Goal: Book appointment/travel/reservation

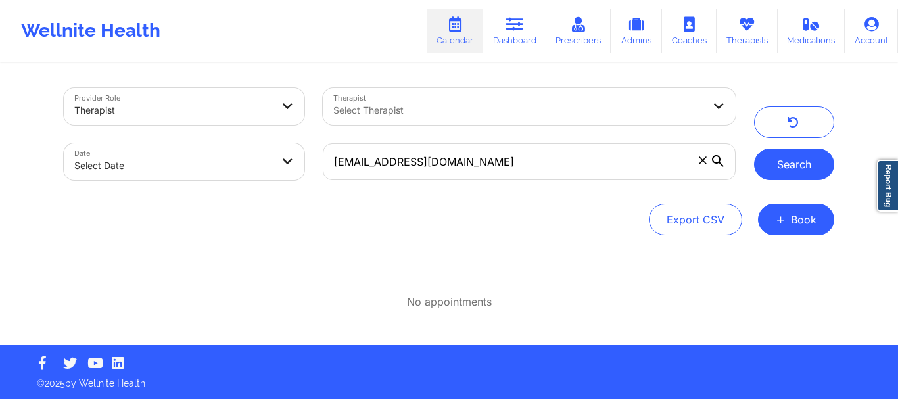
type input "[EMAIL_ADDRESS][DOMAIN_NAME]"
click at [792, 158] on button "Search" at bounding box center [794, 165] width 80 height 32
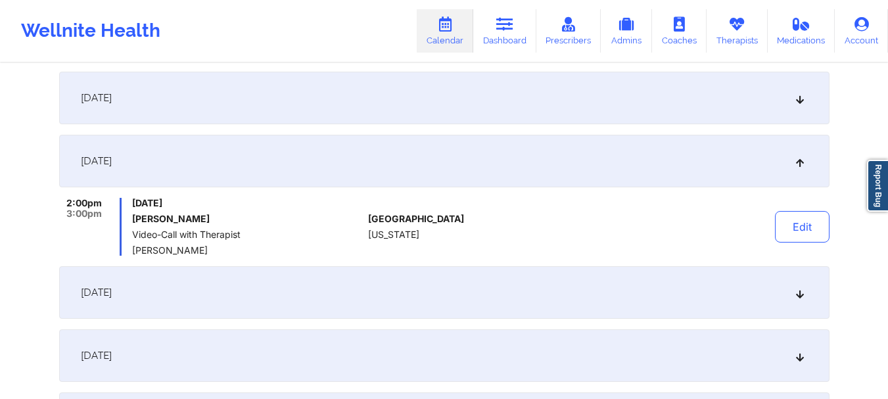
scroll to position [165, 0]
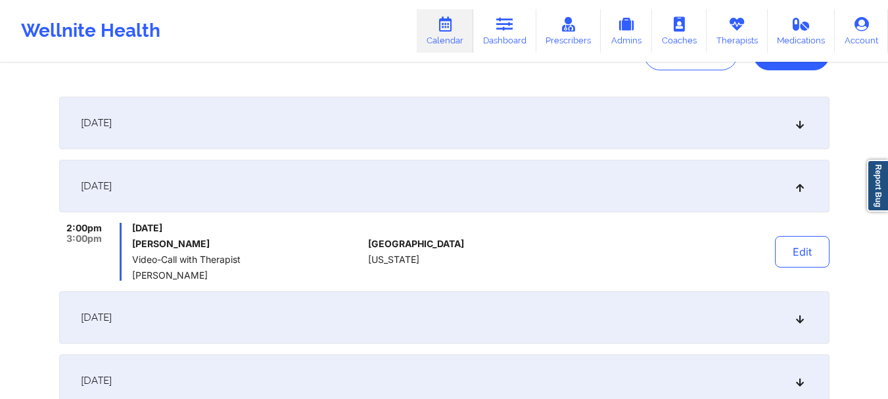
click at [802, 130] on div "[DATE]" at bounding box center [444, 123] width 770 height 53
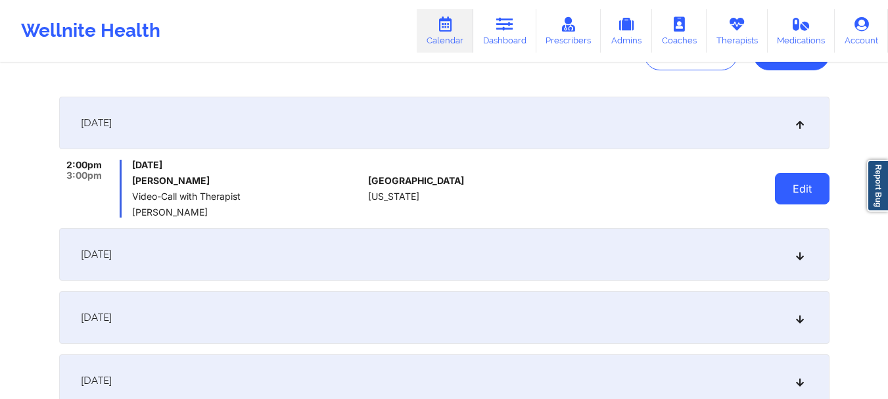
click at [799, 182] on button "Edit" at bounding box center [802, 189] width 55 height 32
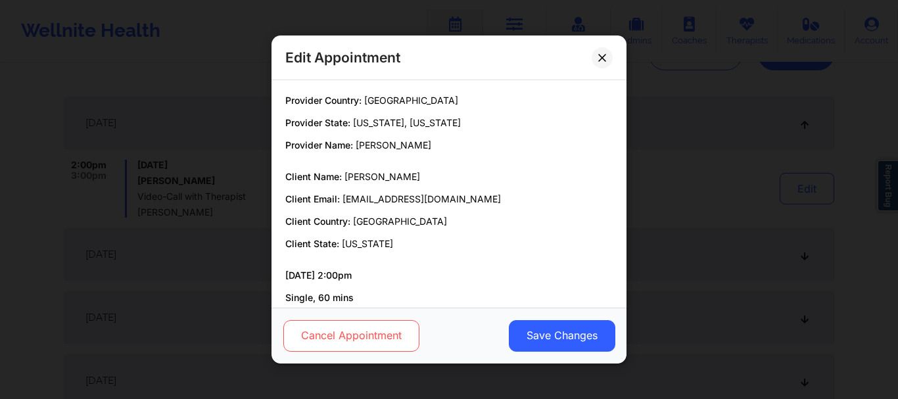
click at [388, 342] on button "Cancel Appointment" at bounding box center [351, 336] width 136 height 32
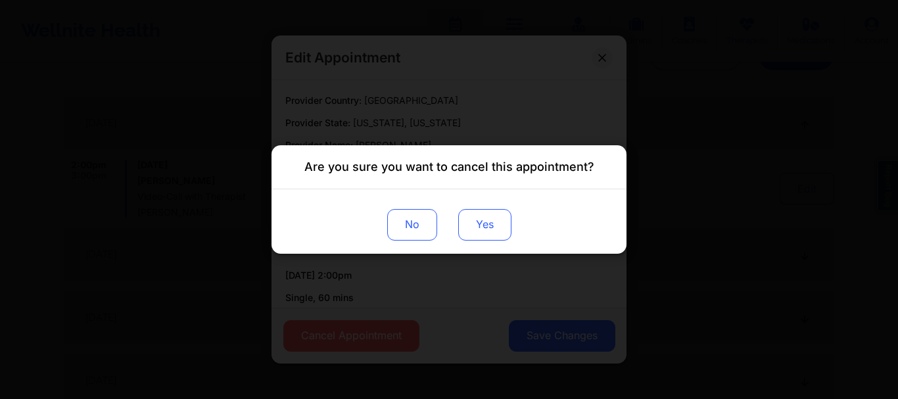
click at [482, 235] on button "Yes" at bounding box center [484, 225] width 53 height 32
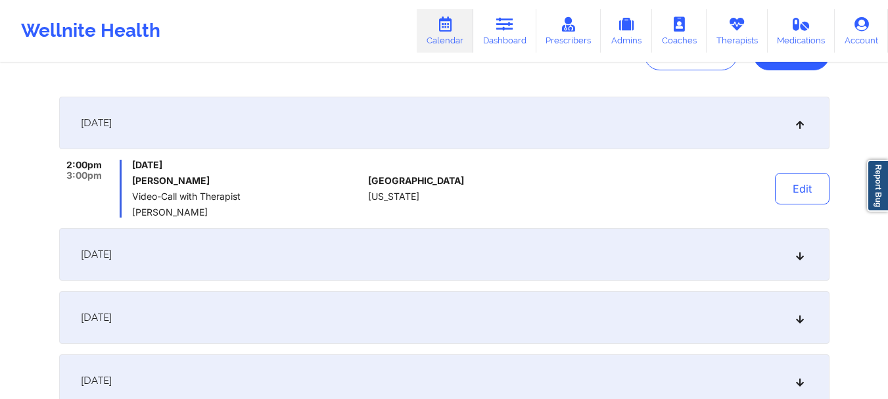
click at [797, 258] on icon at bounding box center [799, 254] width 11 height 9
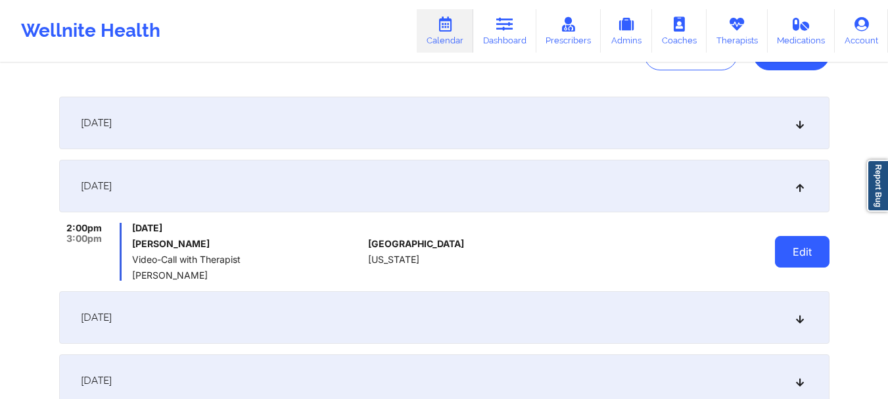
click at [788, 263] on button "Edit" at bounding box center [802, 252] width 55 height 32
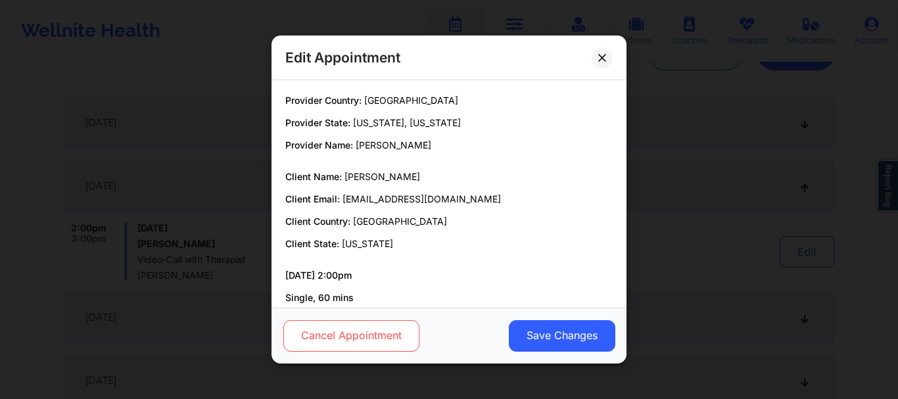
click at [386, 323] on button "Cancel Appointment" at bounding box center [351, 336] width 136 height 32
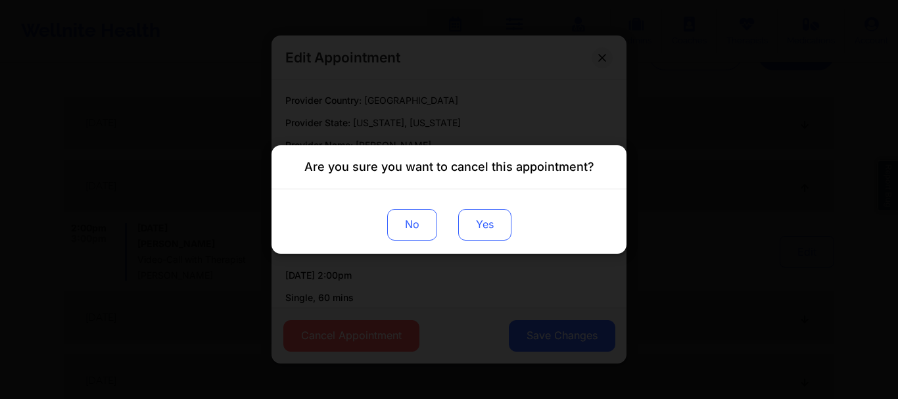
click at [498, 237] on button "Yes" at bounding box center [484, 225] width 53 height 32
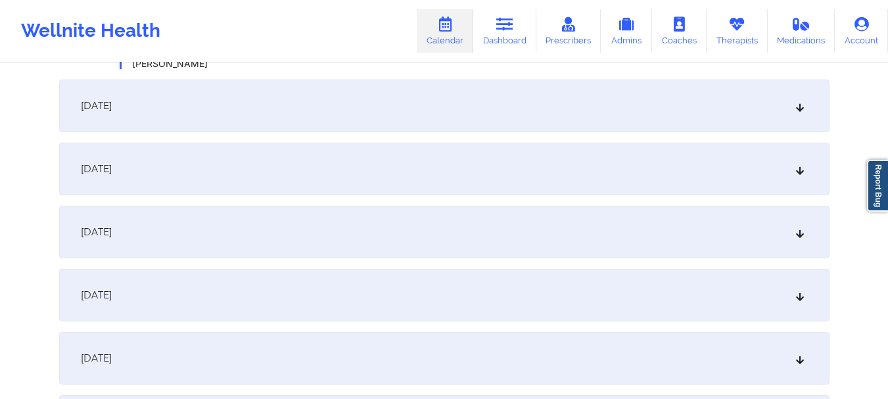
scroll to position [389, 0]
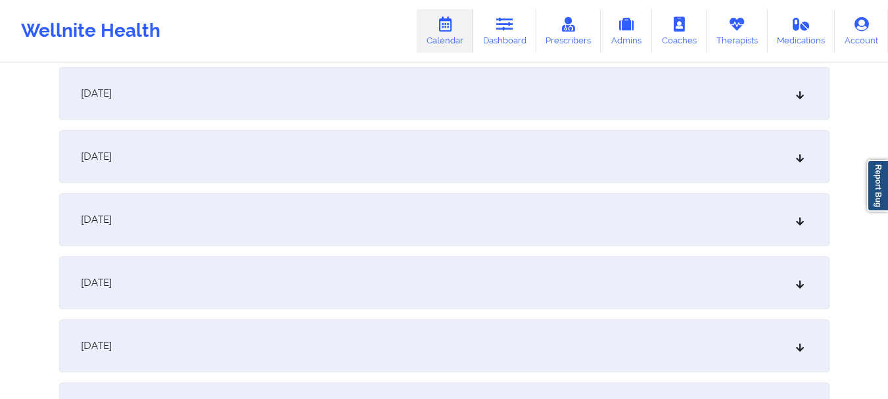
click at [808, 106] on div "[DATE]" at bounding box center [444, 93] width 770 height 53
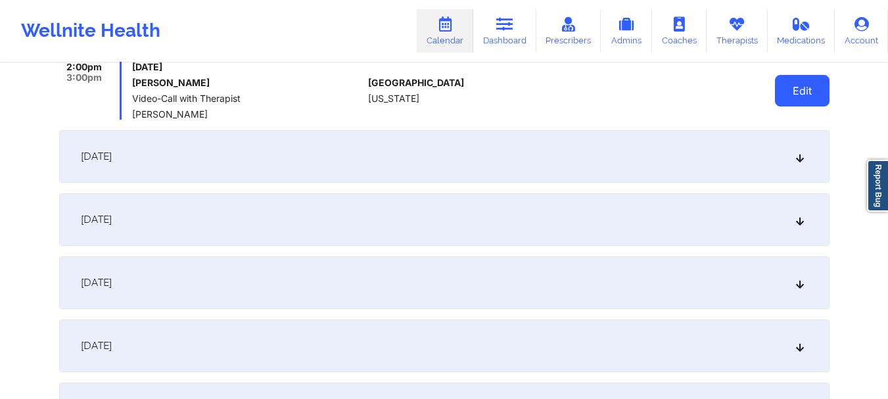
click at [793, 93] on button "Edit" at bounding box center [802, 91] width 55 height 32
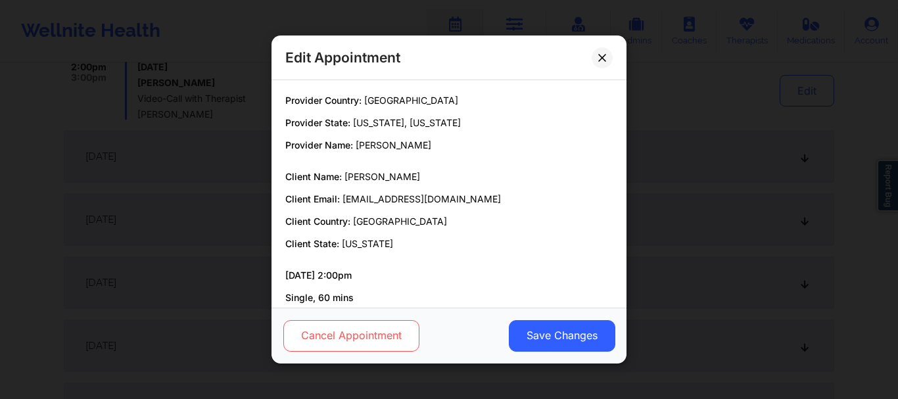
click at [382, 324] on button "Cancel Appointment" at bounding box center [351, 336] width 136 height 32
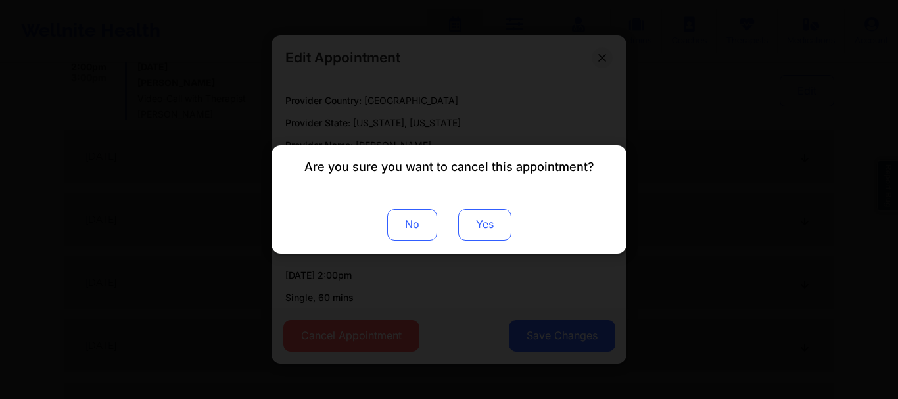
click at [481, 235] on button "Yes" at bounding box center [484, 225] width 53 height 32
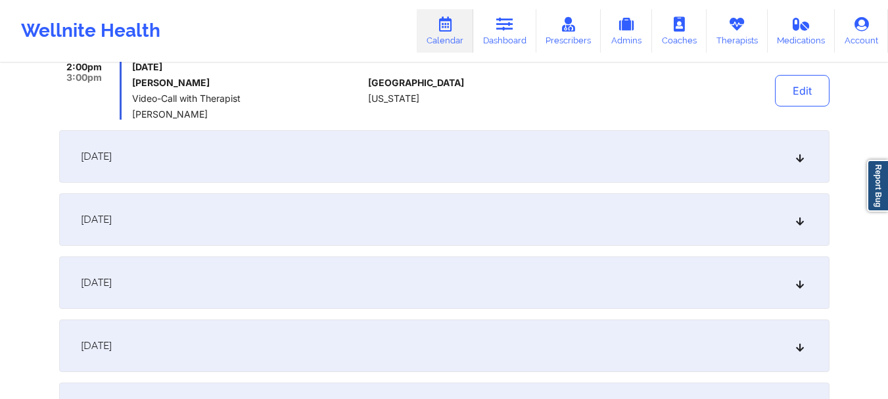
click at [802, 165] on div "[DATE]" at bounding box center [444, 156] width 770 height 53
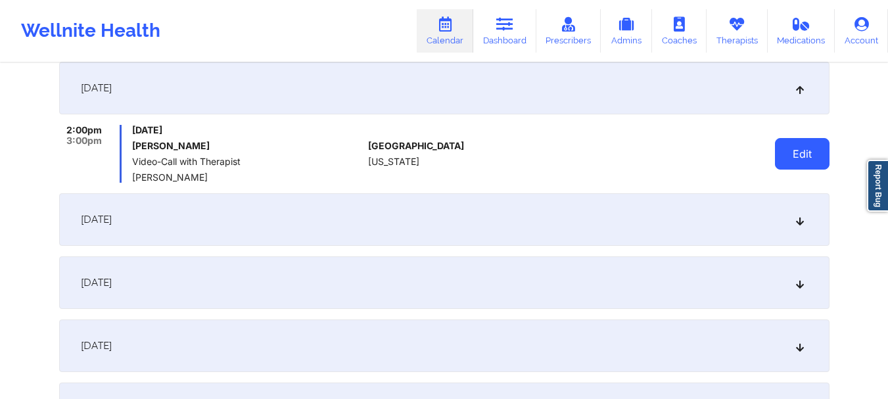
click at [795, 155] on button "Edit" at bounding box center [802, 154] width 55 height 32
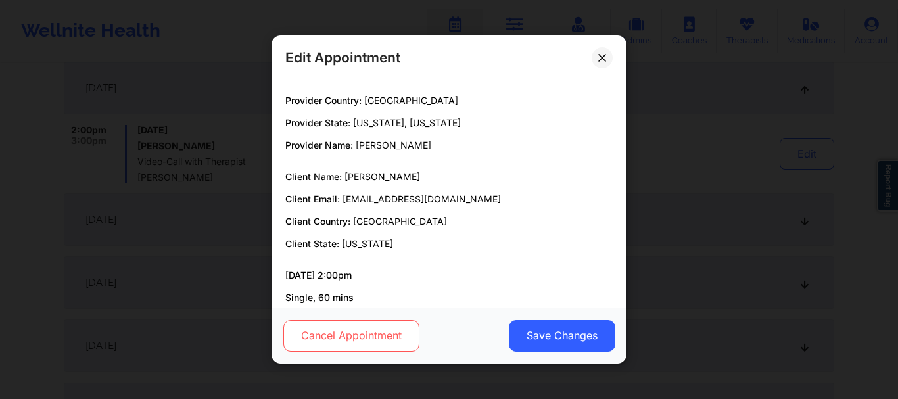
click at [376, 346] on button "Cancel Appointment" at bounding box center [351, 336] width 136 height 32
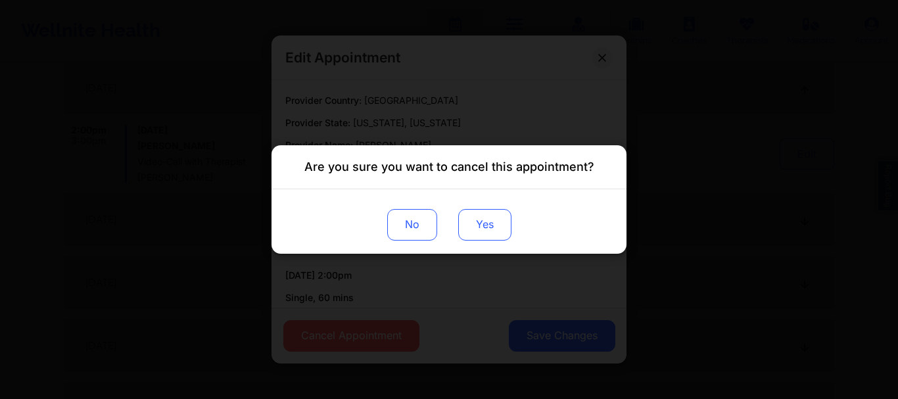
click at [489, 227] on button "Yes" at bounding box center [484, 225] width 53 height 32
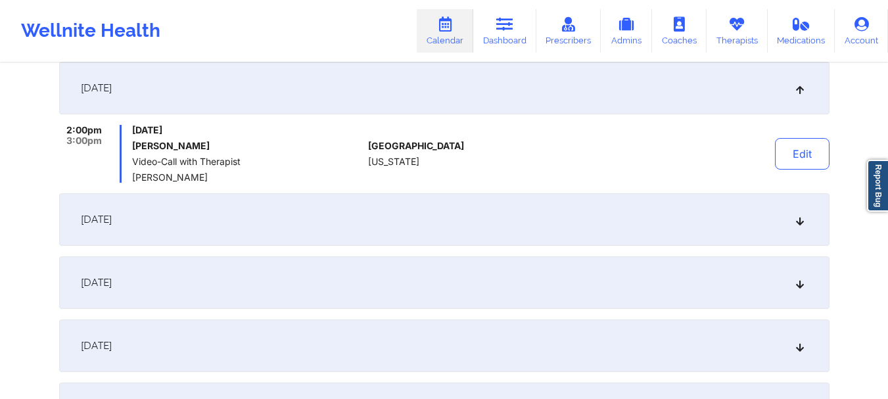
click at [800, 224] on icon at bounding box center [799, 219] width 11 height 9
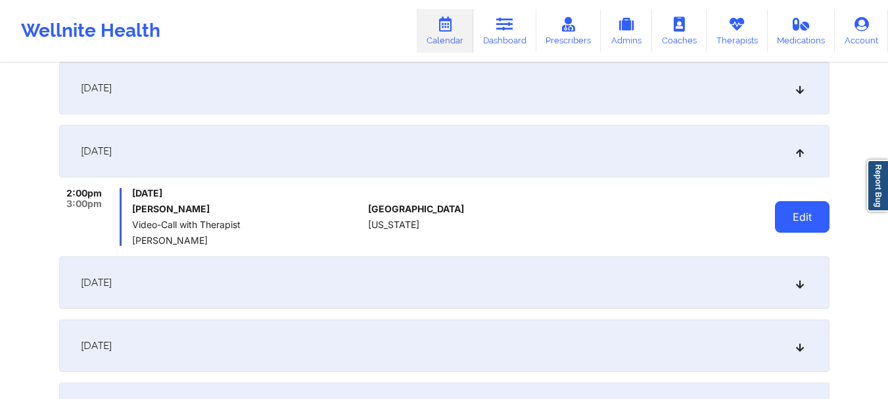
click at [796, 221] on button "Edit" at bounding box center [802, 217] width 55 height 32
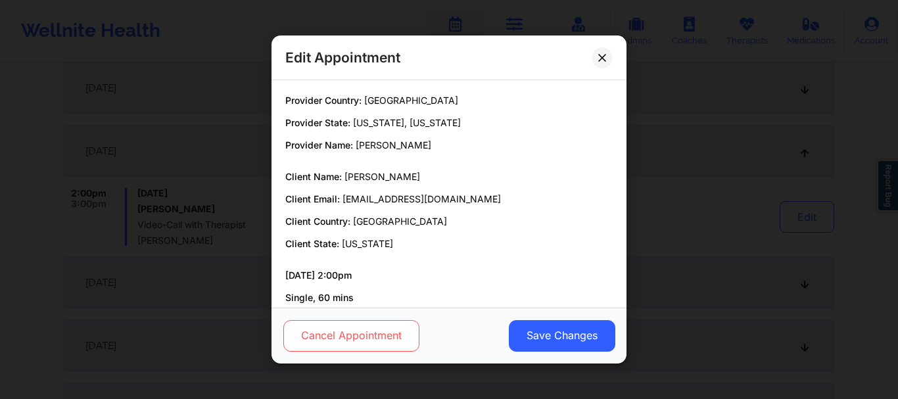
click at [365, 340] on button "Cancel Appointment" at bounding box center [351, 336] width 136 height 32
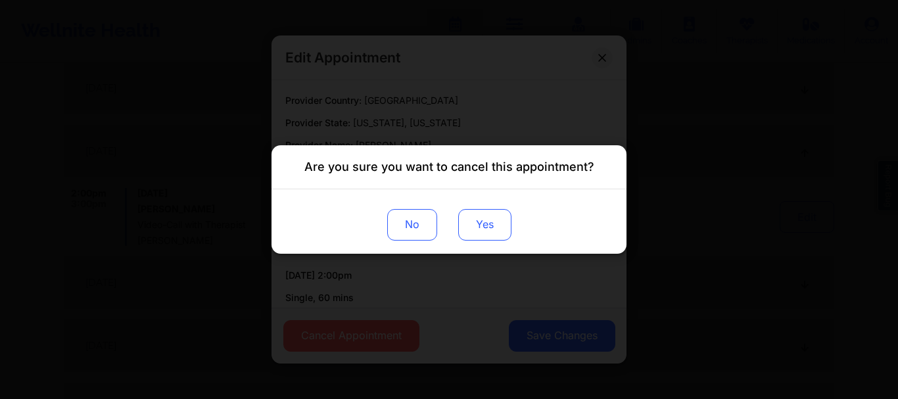
click at [509, 221] on button "Yes" at bounding box center [484, 225] width 53 height 32
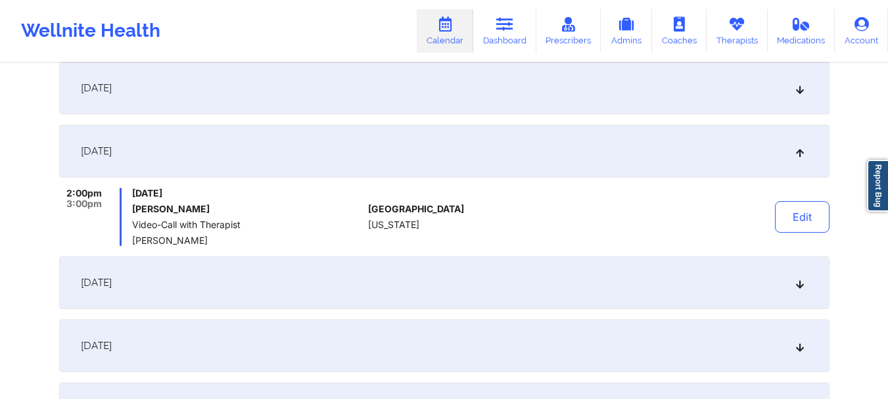
click at [801, 280] on icon at bounding box center [799, 282] width 11 height 9
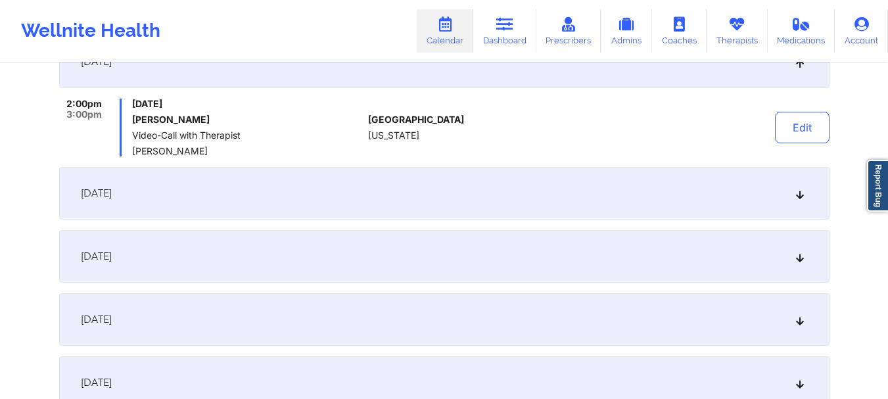
scroll to position [554, 0]
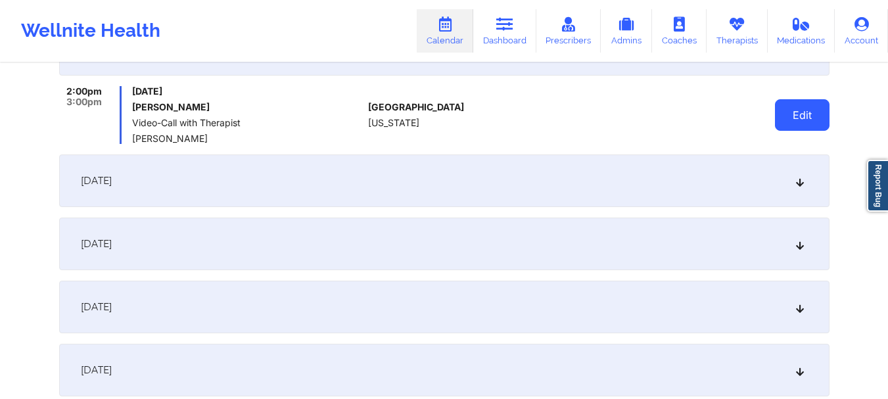
click at [799, 110] on button "Edit" at bounding box center [802, 115] width 55 height 32
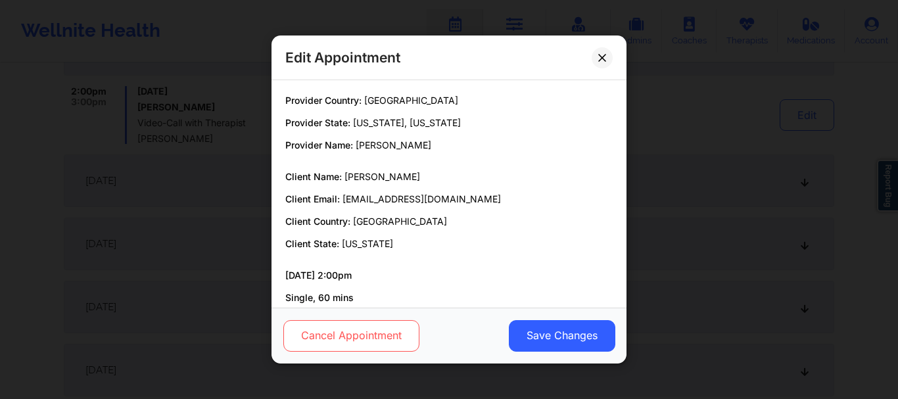
click at [368, 335] on button "Cancel Appointment" at bounding box center [351, 336] width 136 height 32
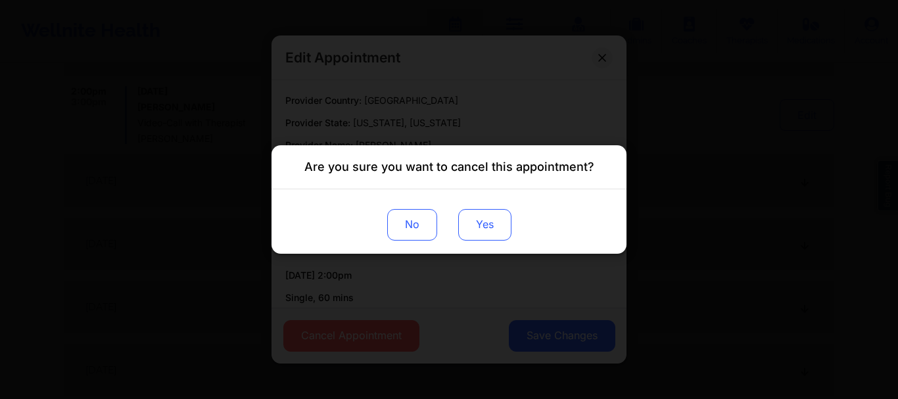
click at [488, 226] on button "Yes" at bounding box center [484, 225] width 53 height 32
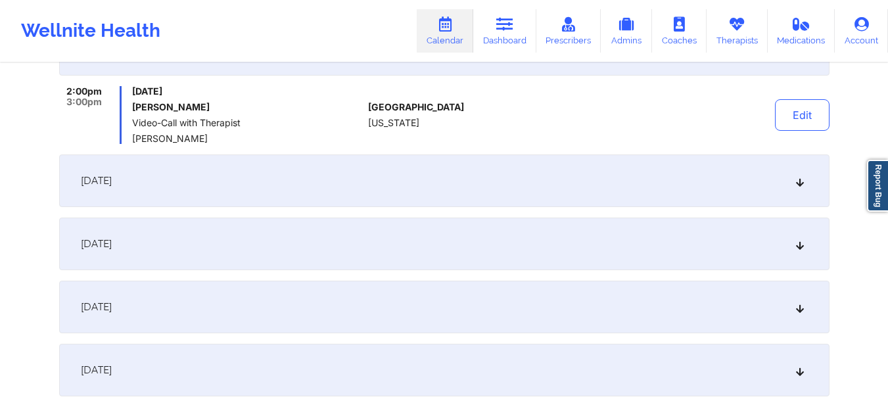
click at [802, 191] on div "[DATE]" at bounding box center [444, 180] width 770 height 53
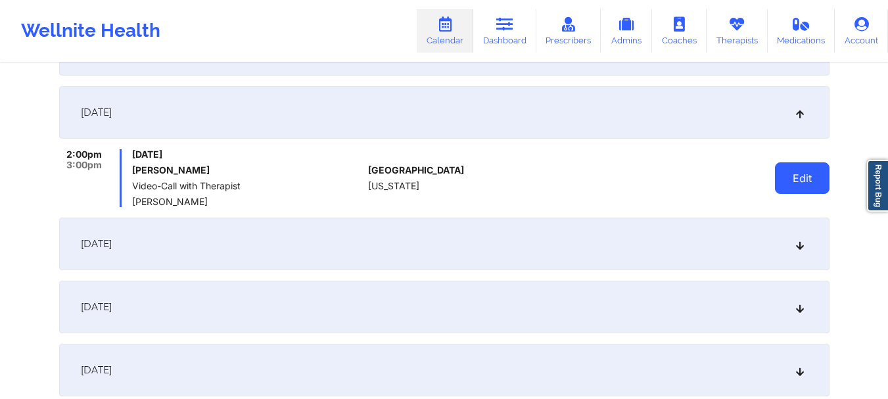
click at [806, 174] on button "Edit" at bounding box center [802, 178] width 55 height 32
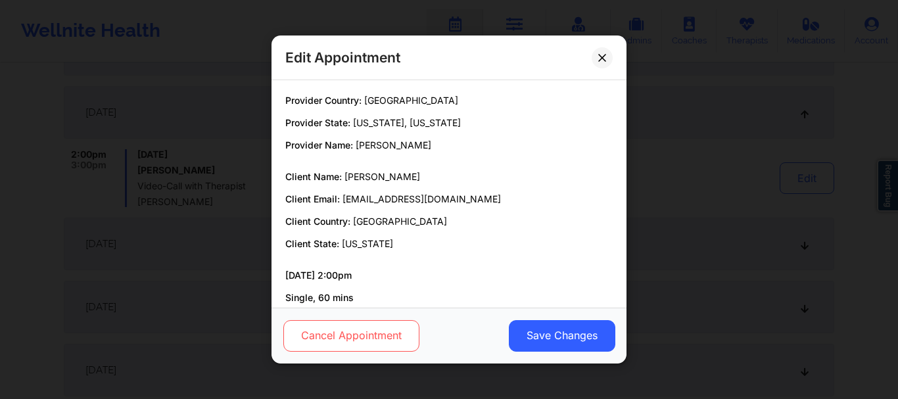
click at [333, 342] on button "Cancel Appointment" at bounding box center [351, 336] width 136 height 32
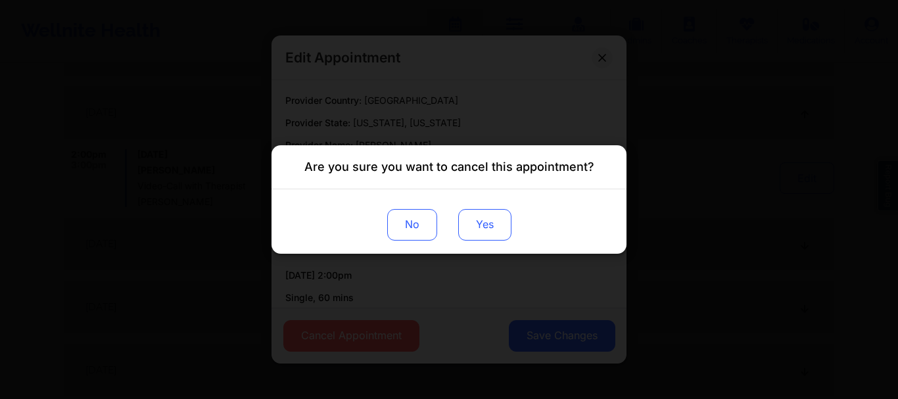
click at [509, 212] on button "Yes" at bounding box center [484, 225] width 53 height 32
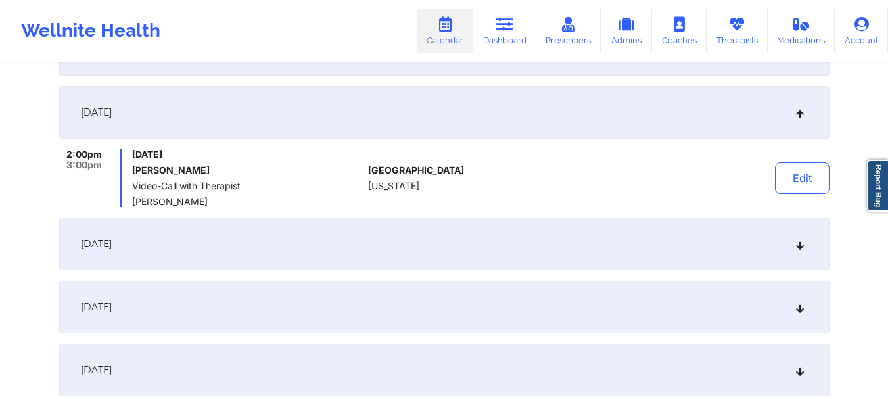
click at [801, 243] on icon at bounding box center [799, 243] width 11 height 9
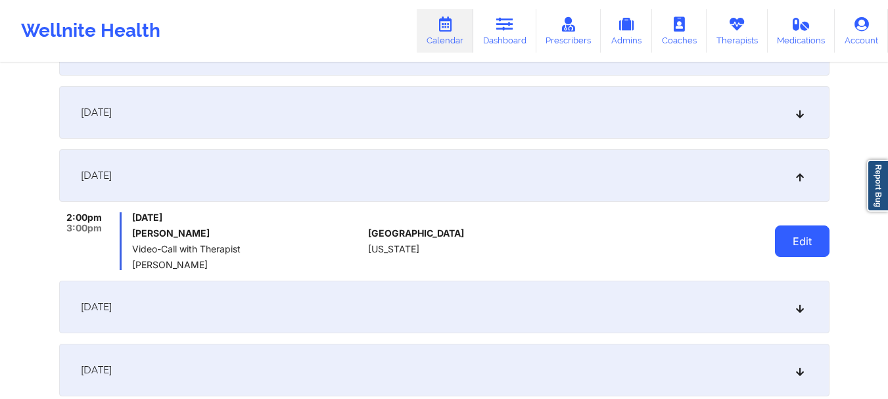
click at [791, 239] on button "Edit" at bounding box center [802, 241] width 55 height 32
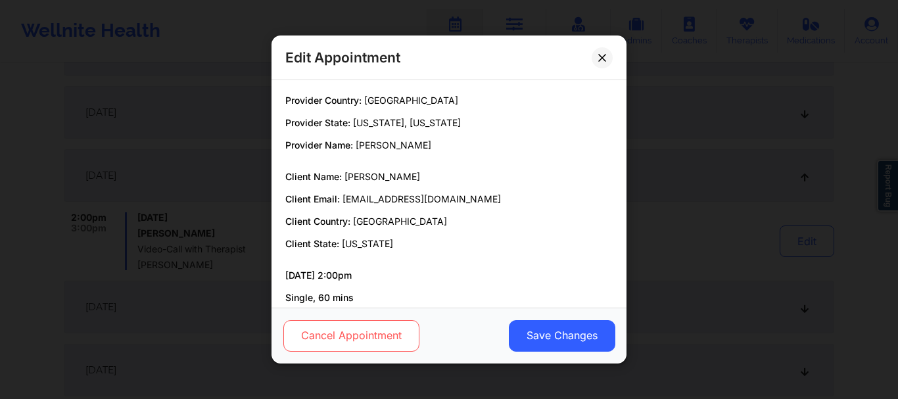
click at [347, 336] on button "Cancel Appointment" at bounding box center [351, 336] width 136 height 32
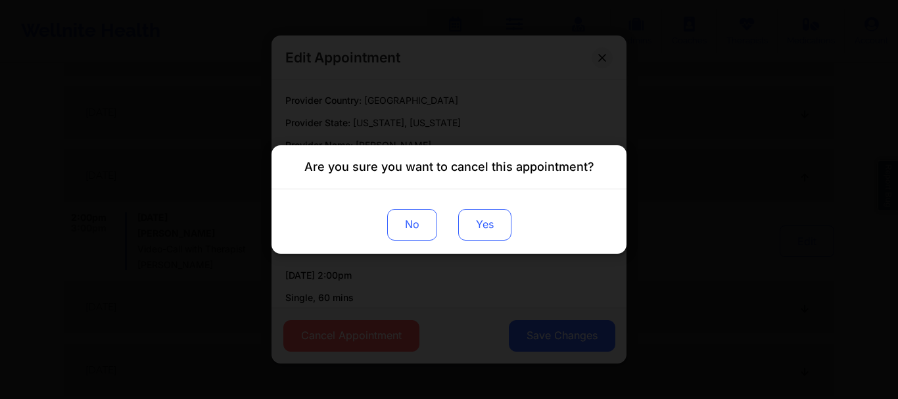
click at [487, 225] on button "Yes" at bounding box center [484, 225] width 53 height 32
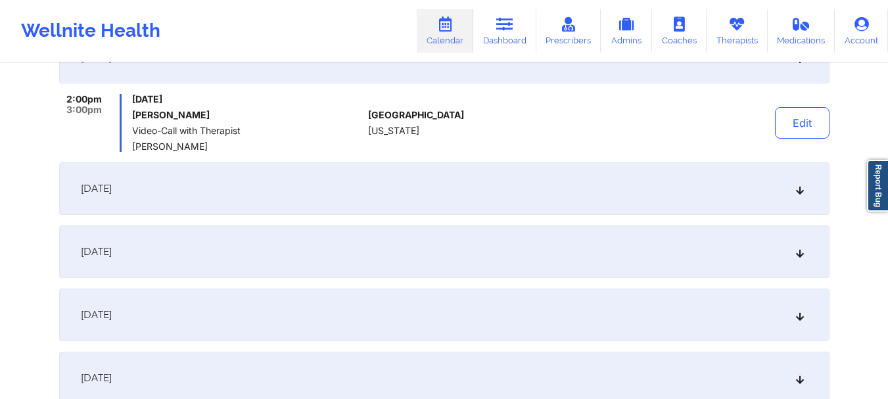
scroll to position [701, 0]
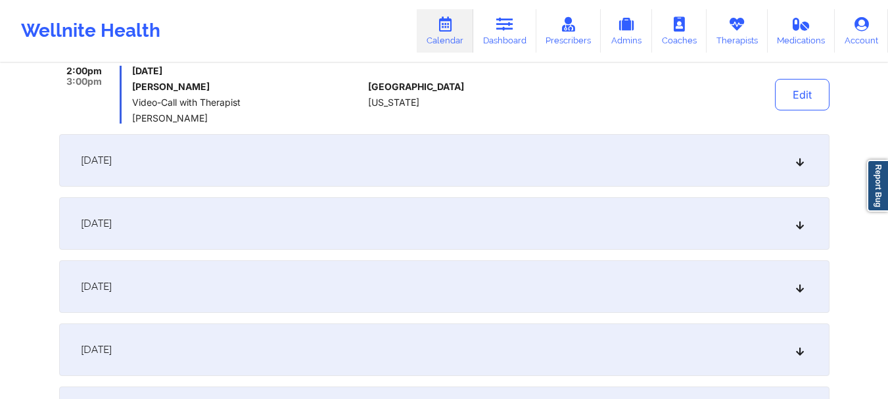
click at [801, 160] on icon at bounding box center [799, 160] width 11 height 9
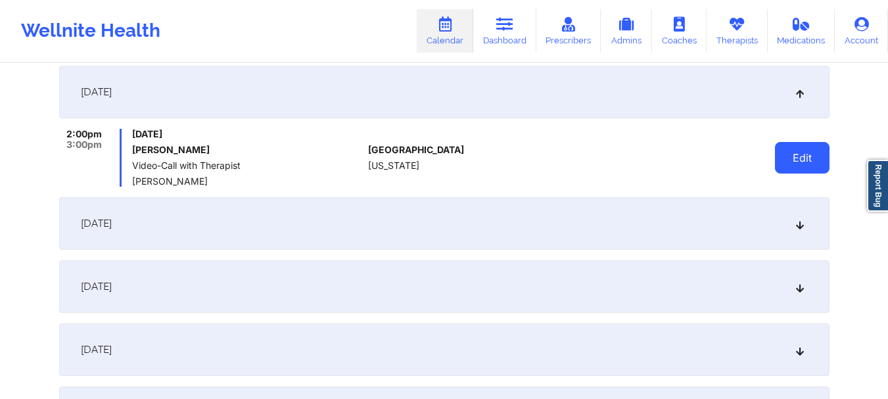
click at [802, 172] on button "Edit" at bounding box center [802, 158] width 55 height 32
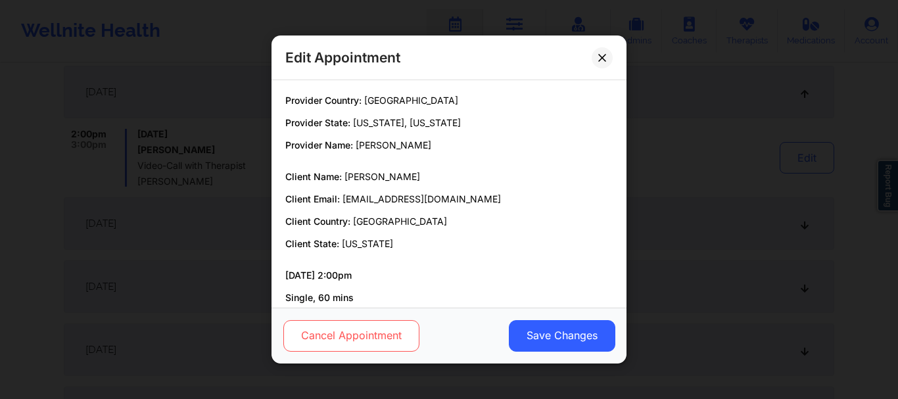
click at [366, 338] on button "Cancel Appointment" at bounding box center [351, 336] width 136 height 32
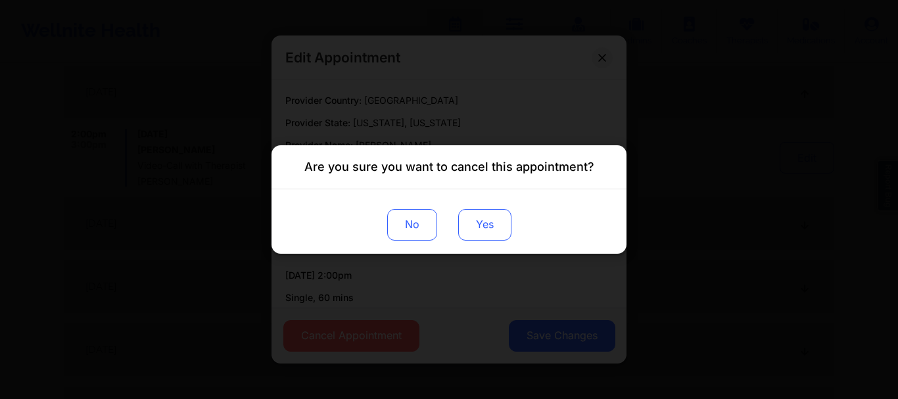
click at [494, 227] on button "Yes" at bounding box center [484, 225] width 53 height 32
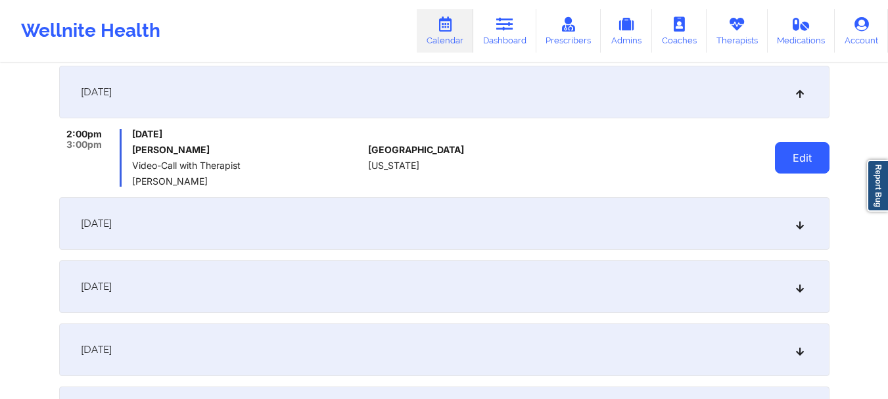
click at [789, 163] on button "Edit" at bounding box center [802, 158] width 55 height 32
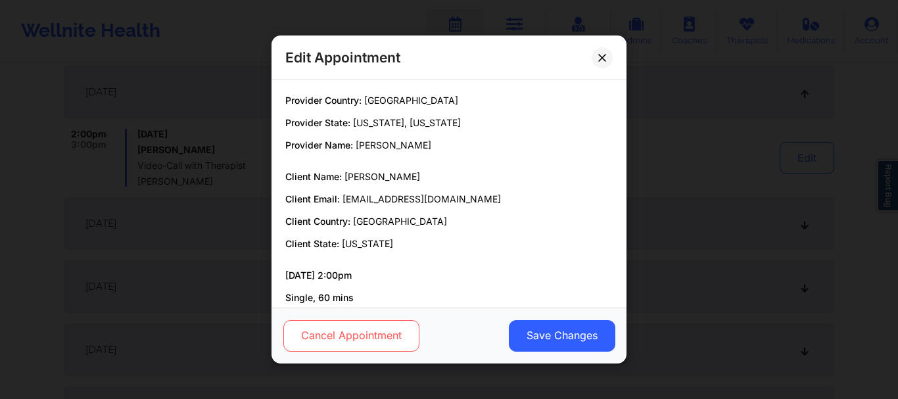
click at [385, 326] on button "Cancel Appointment" at bounding box center [351, 336] width 136 height 32
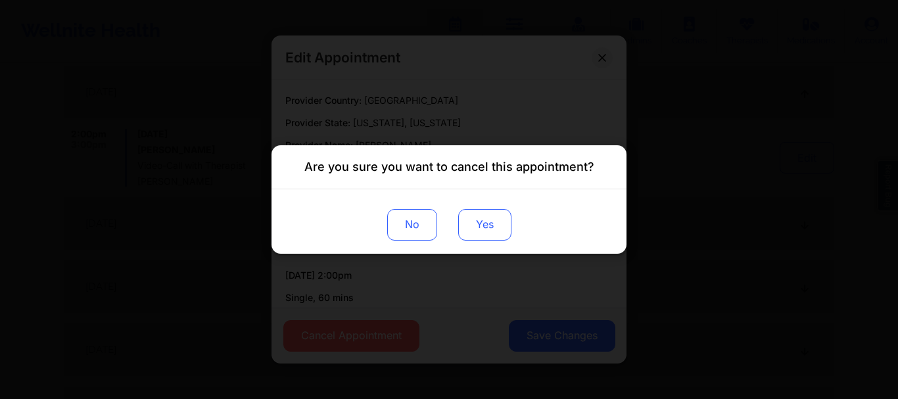
click at [473, 240] on button "Yes" at bounding box center [484, 225] width 53 height 32
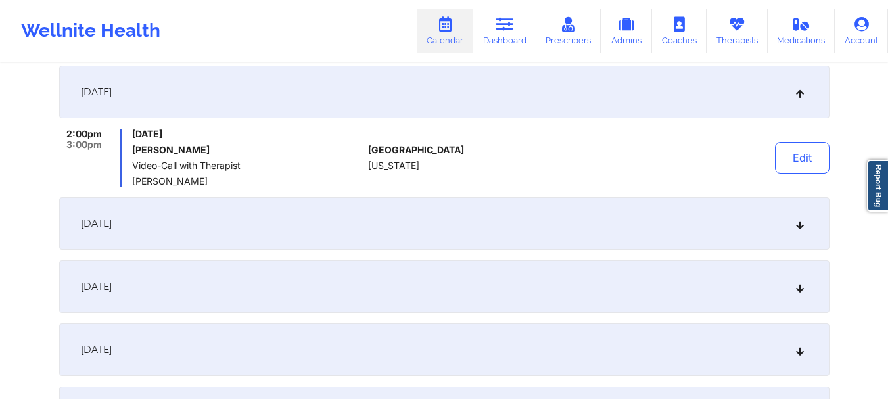
click at [801, 220] on icon at bounding box center [799, 223] width 11 height 9
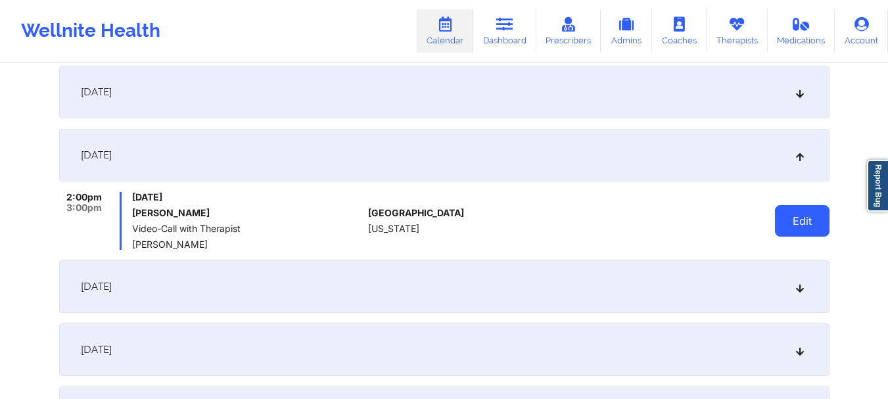
click at [807, 219] on button "Edit" at bounding box center [802, 221] width 55 height 32
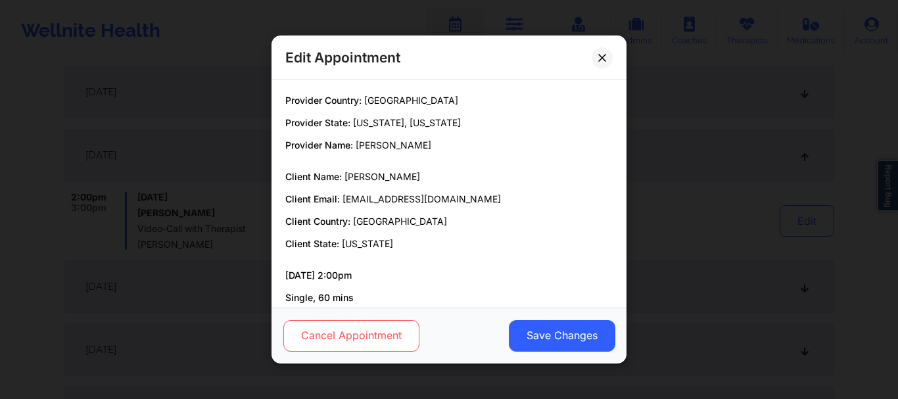
click at [388, 336] on button "Cancel Appointment" at bounding box center [351, 336] width 136 height 32
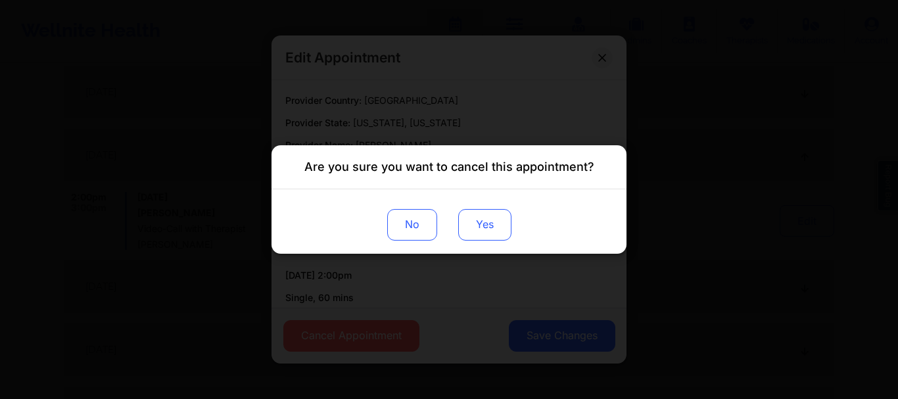
click at [478, 220] on button "Yes" at bounding box center [484, 225] width 53 height 32
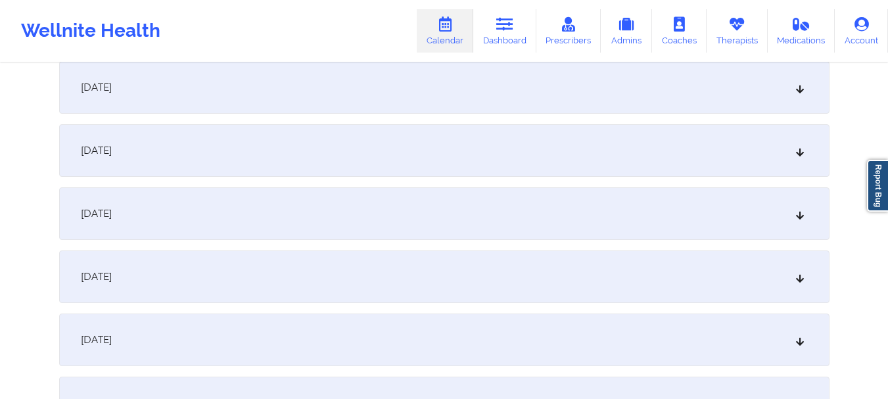
scroll to position [919, 0]
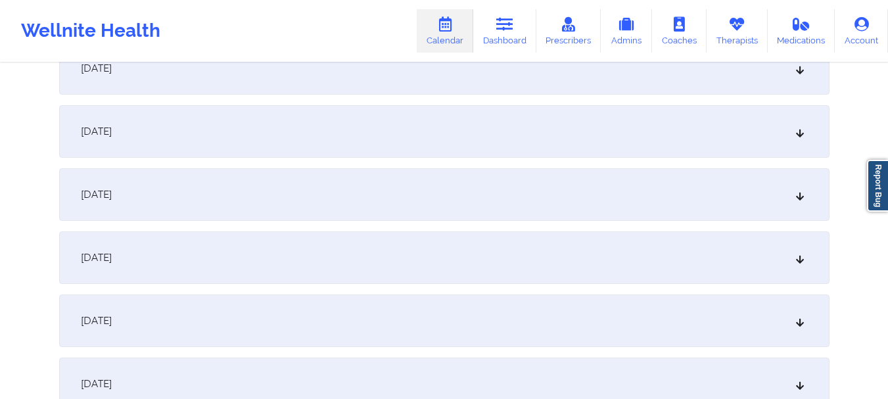
click at [797, 68] on icon at bounding box center [799, 68] width 11 height 9
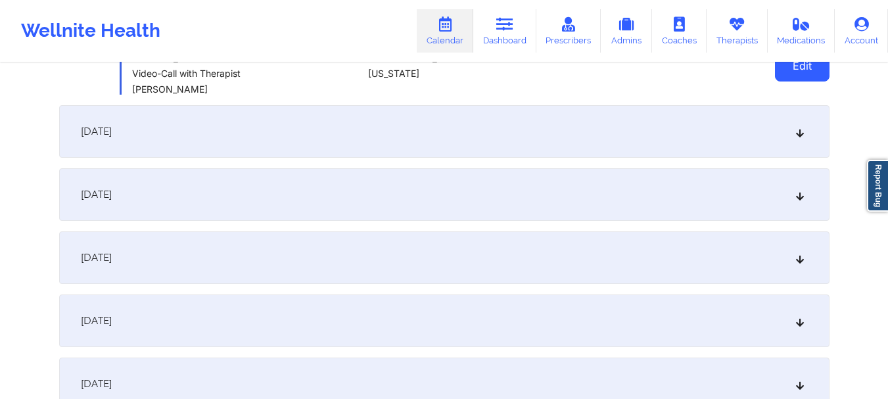
click at [798, 72] on button "Edit" at bounding box center [802, 66] width 55 height 32
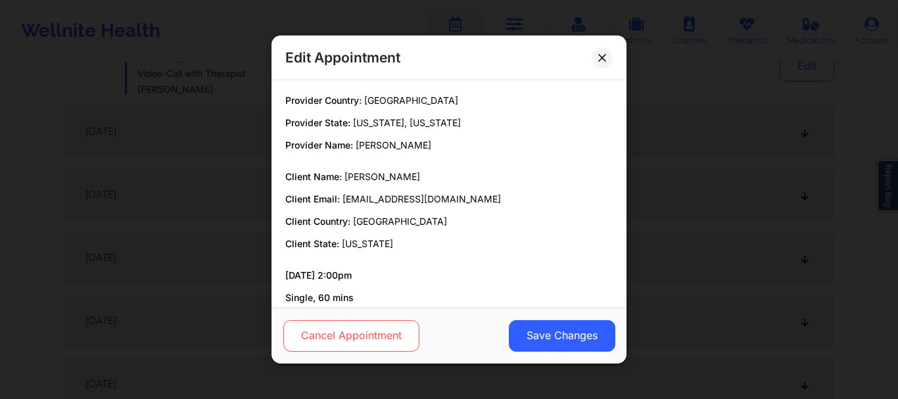
click at [352, 326] on button "Cancel Appointment" at bounding box center [351, 336] width 136 height 32
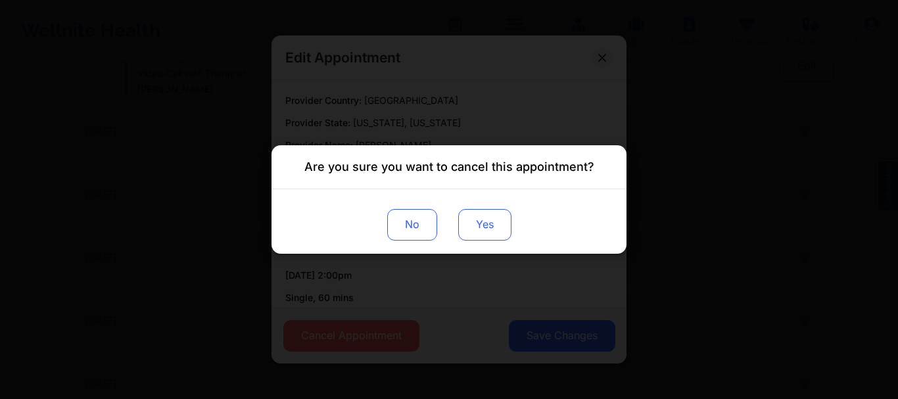
click at [470, 225] on button "Yes" at bounding box center [484, 225] width 53 height 32
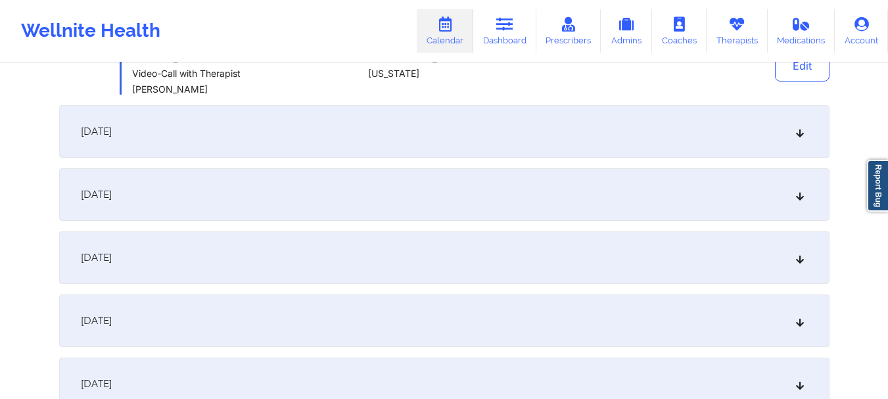
click at [806, 124] on div "[DATE]" at bounding box center [444, 131] width 770 height 53
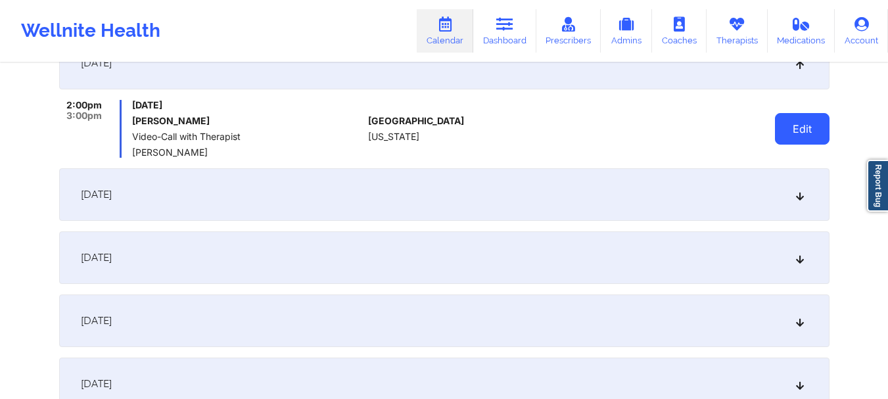
click at [797, 126] on button "Edit" at bounding box center [802, 129] width 55 height 32
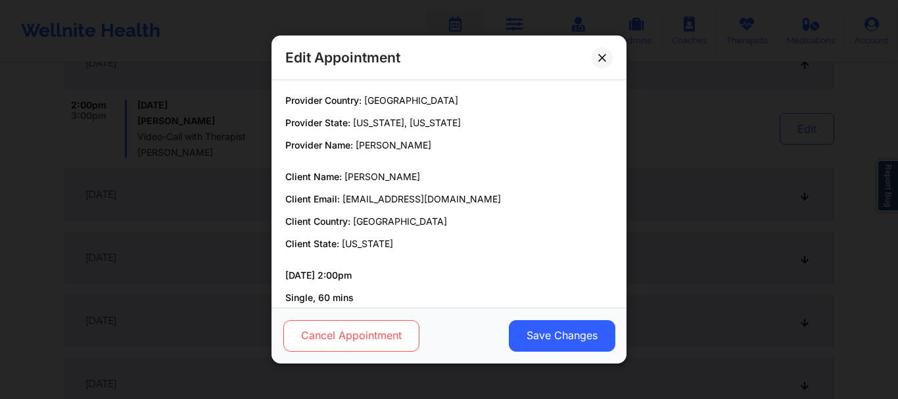
click at [319, 323] on button "Cancel Appointment" at bounding box center [351, 336] width 136 height 32
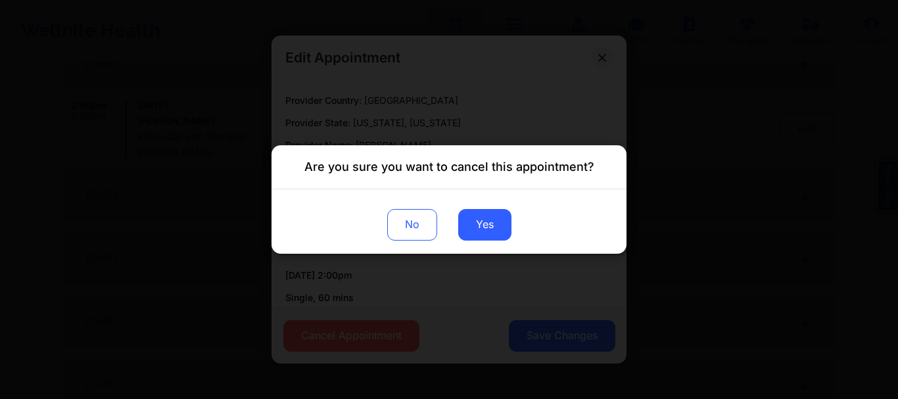
click at [448, 217] on div "No Yes" at bounding box center [448, 221] width 355 height 64
click at [462, 219] on button "Yes" at bounding box center [484, 225] width 53 height 32
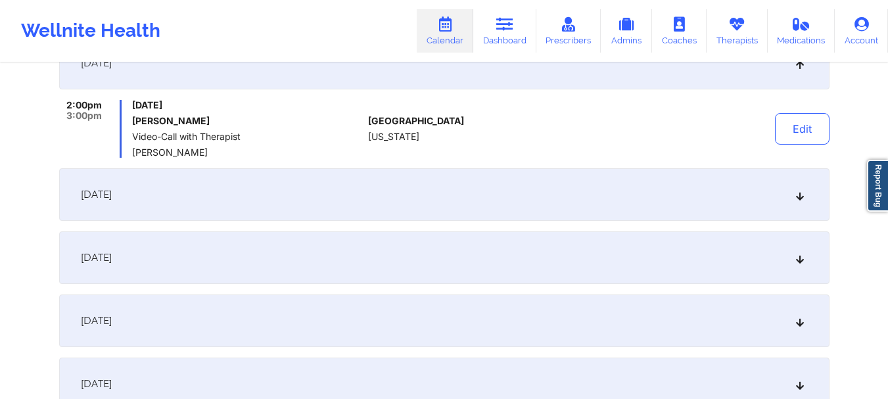
click at [795, 189] on div "[DATE]" at bounding box center [444, 194] width 770 height 53
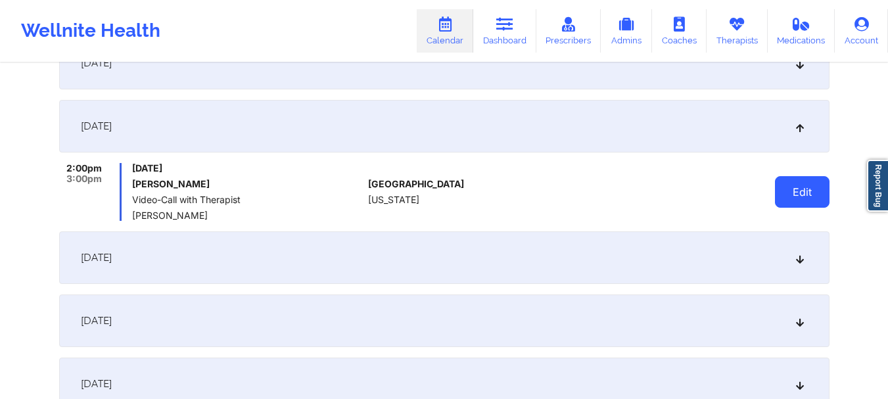
click at [793, 193] on button "Edit" at bounding box center [802, 192] width 55 height 32
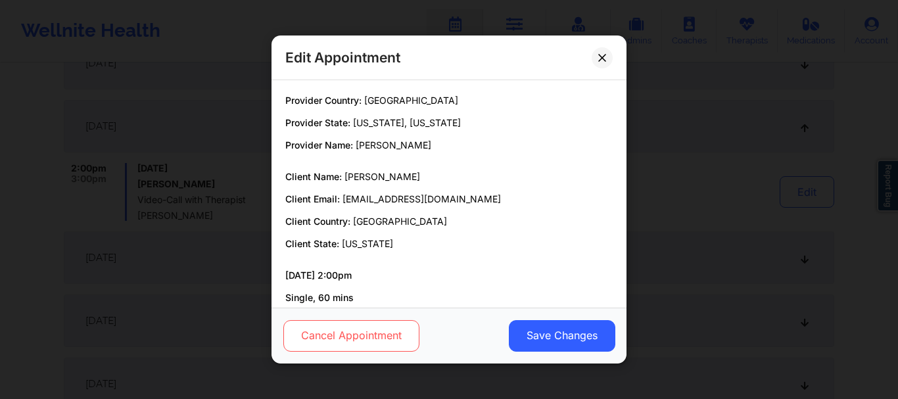
click at [390, 332] on button "Cancel Appointment" at bounding box center [351, 336] width 136 height 32
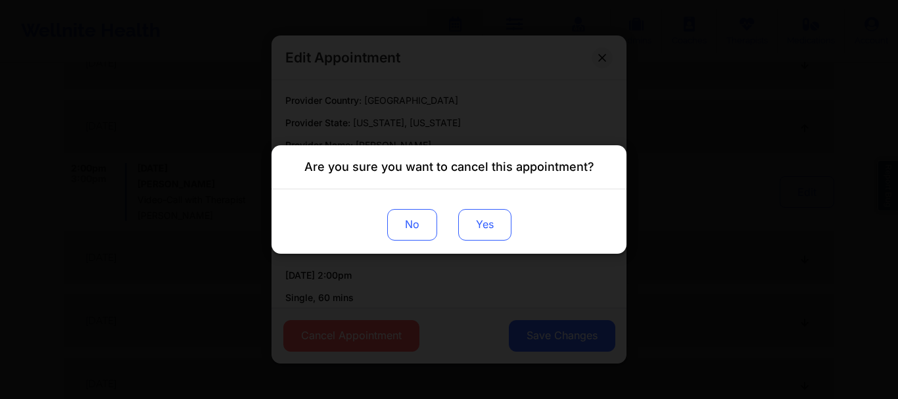
click at [482, 219] on button "Yes" at bounding box center [484, 225] width 53 height 32
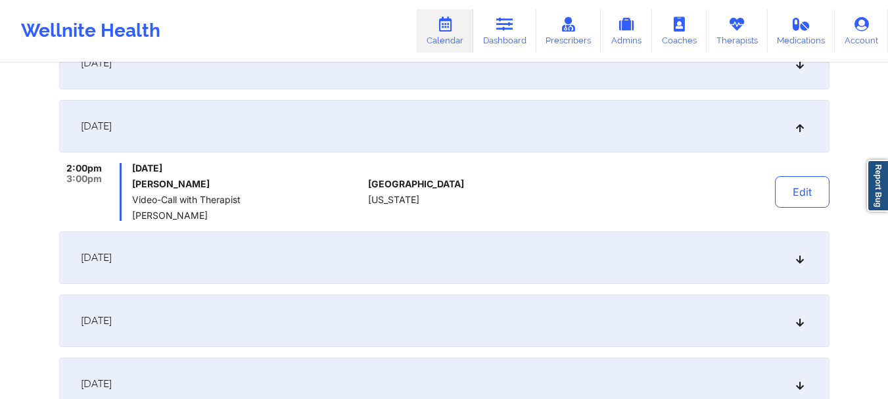
click at [801, 265] on div "[DATE]" at bounding box center [444, 257] width 770 height 53
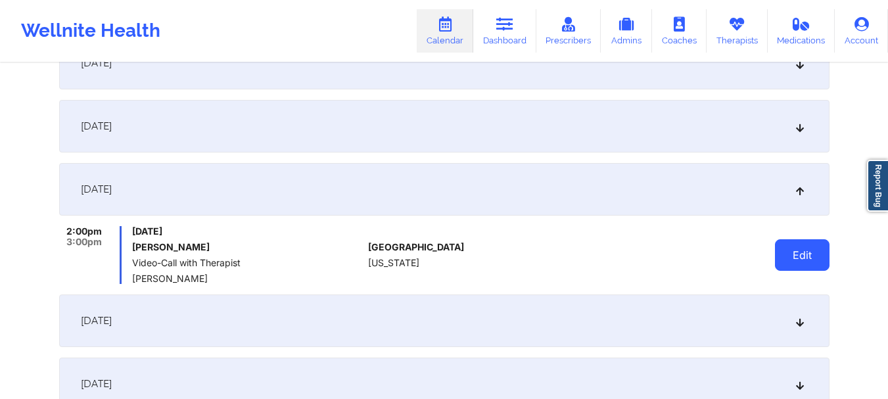
click at [793, 252] on button "Edit" at bounding box center [802, 255] width 55 height 32
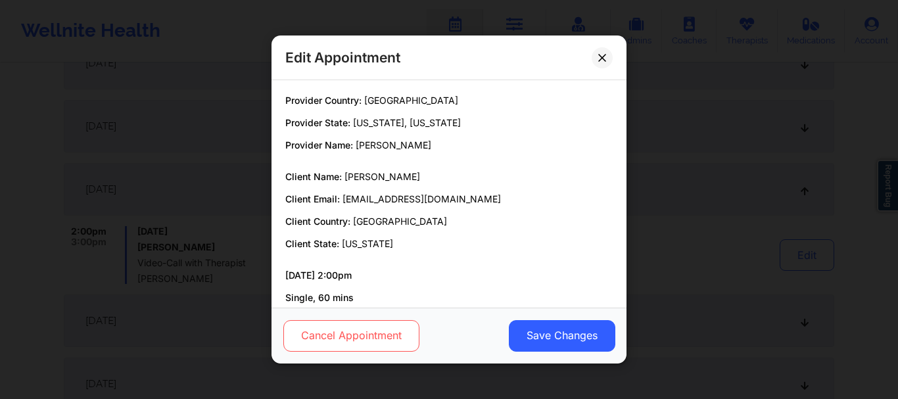
click at [398, 326] on button "Cancel Appointment" at bounding box center [351, 336] width 136 height 32
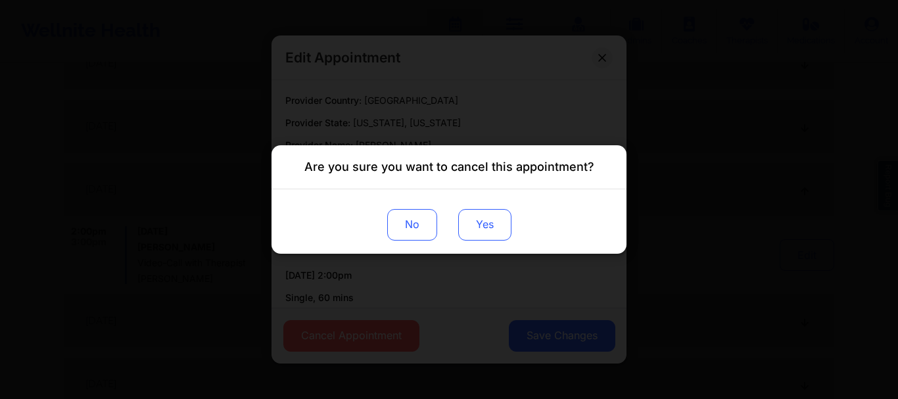
click at [477, 237] on button "Yes" at bounding box center [484, 225] width 53 height 32
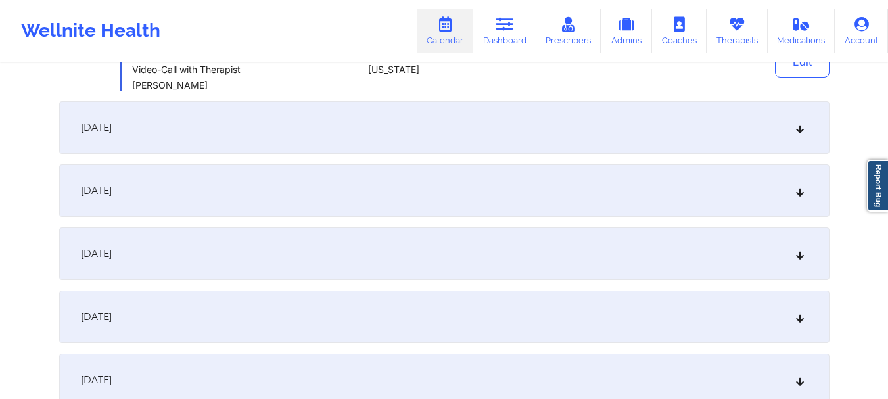
scroll to position [1121, 0]
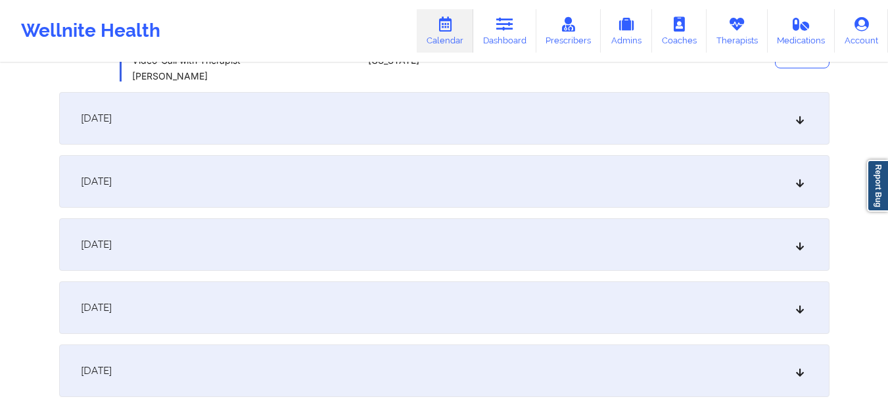
click at [797, 134] on div "[DATE]" at bounding box center [444, 118] width 770 height 53
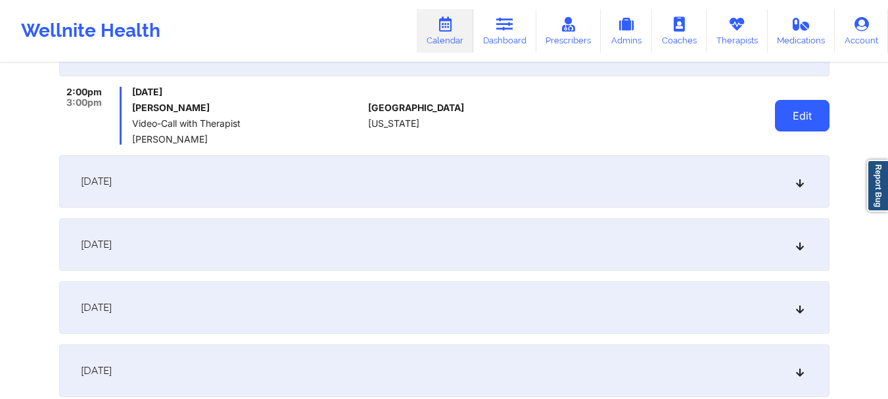
click at [788, 116] on button "Edit" at bounding box center [802, 116] width 55 height 32
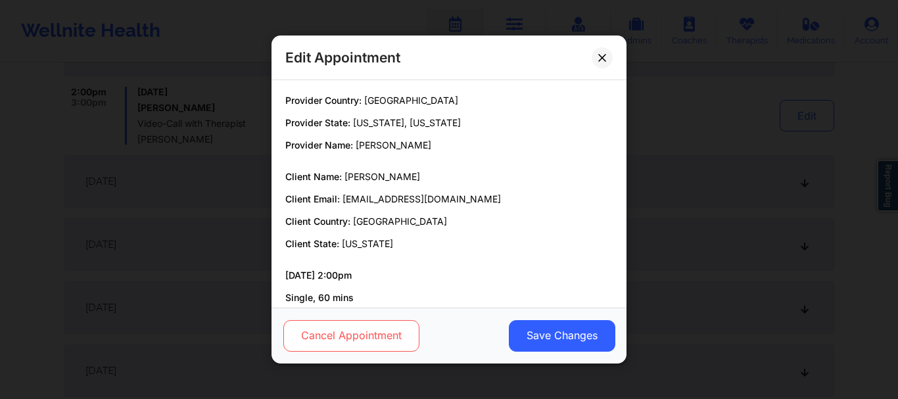
click at [354, 343] on button "Cancel Appointment" at bounding box center [351, 336] width 136 height 32
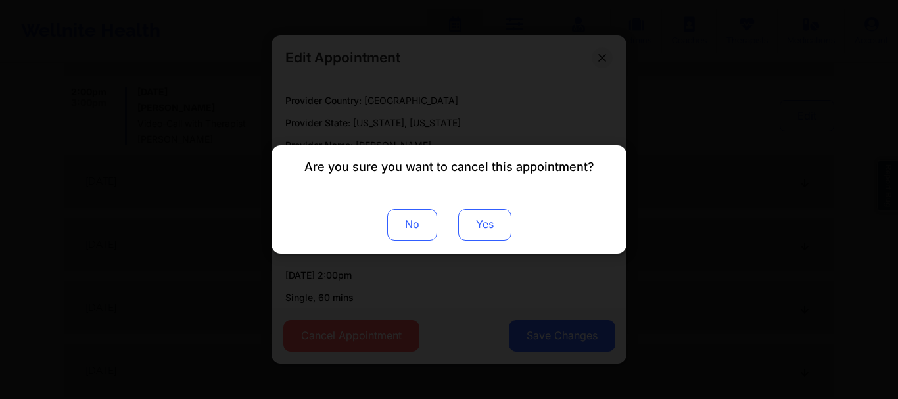
click at [490, 228] on button "Yes" at bounding box center [484, 225] width 53 height 32
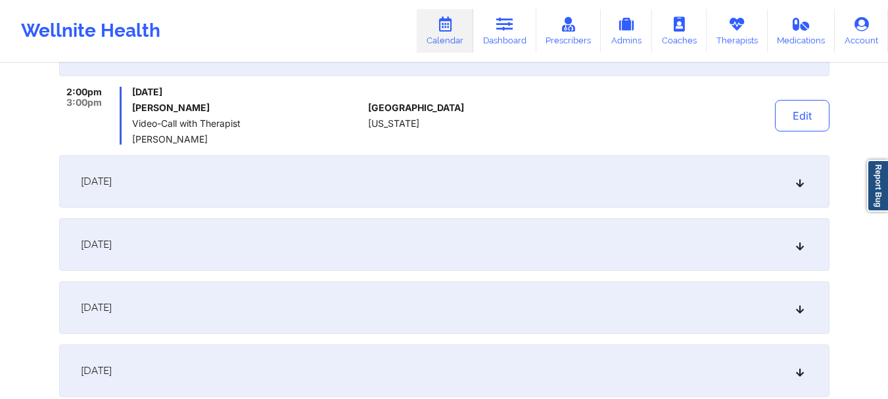
click at [796, 182] on icon at bounding box center [799, 181] width 11 height 9
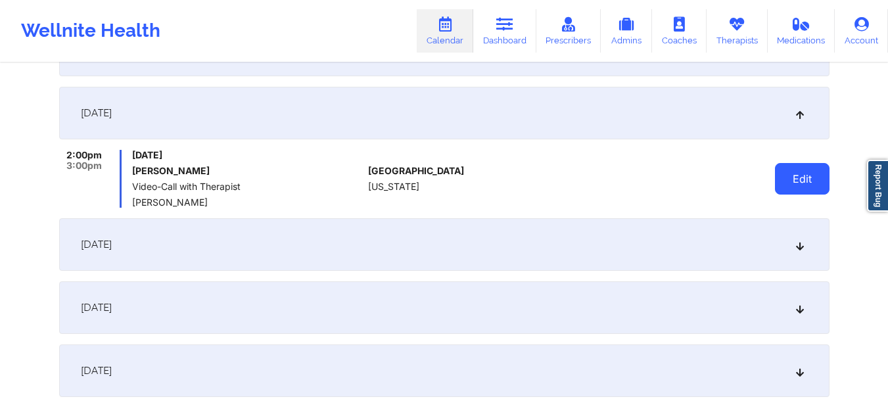
click at [795, 181] on button "Edit" at bounding box center [802, 179] width 55 height 32
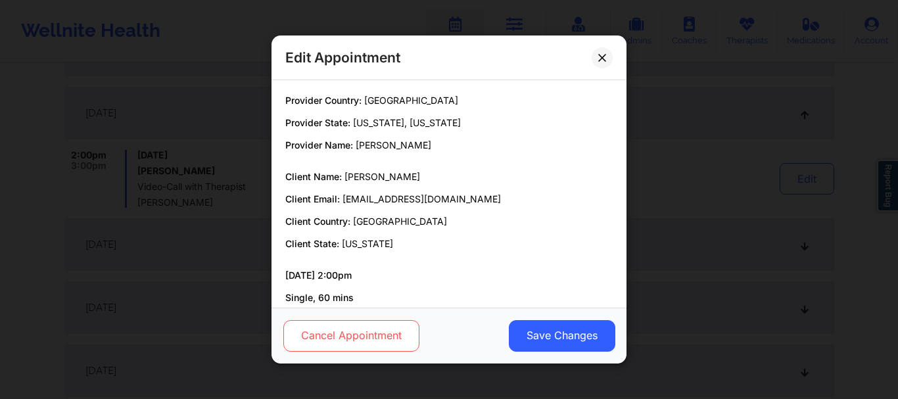
click at [327, 331] on button "Cancel Appointment" at bounding box center [351, 336] width 136 height 32
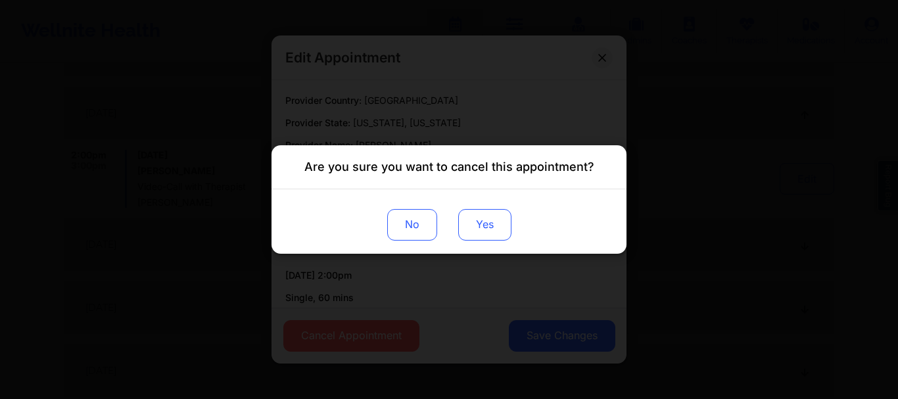
click at [488, 228] on button "Yes" at bounding box center [484, 225] width 53 height 32
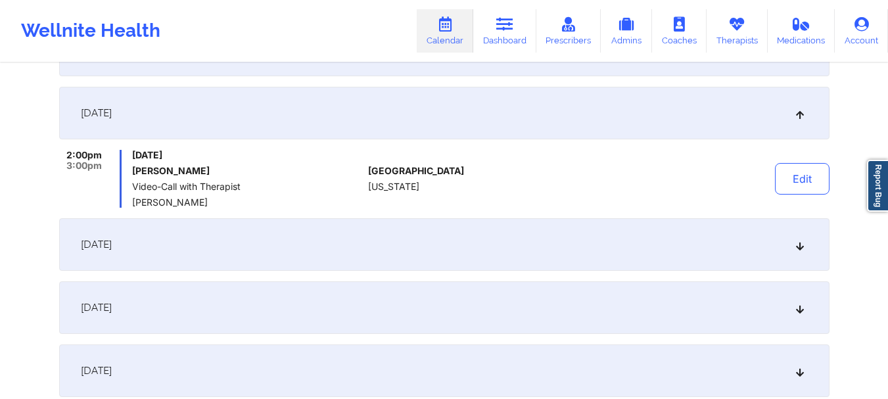
click at [801, 248] on icon at bounding box center [799, 244] width 11 height 9
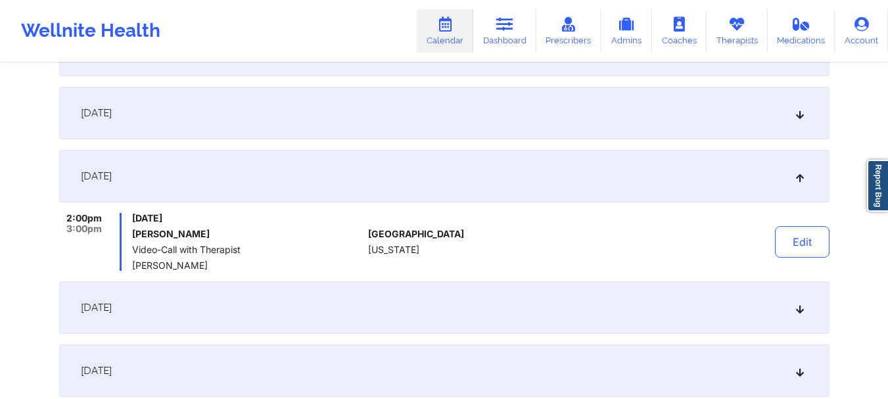
click at [814, 241] on button "Edit" at bounding box center [802, 242] width 55 height 32
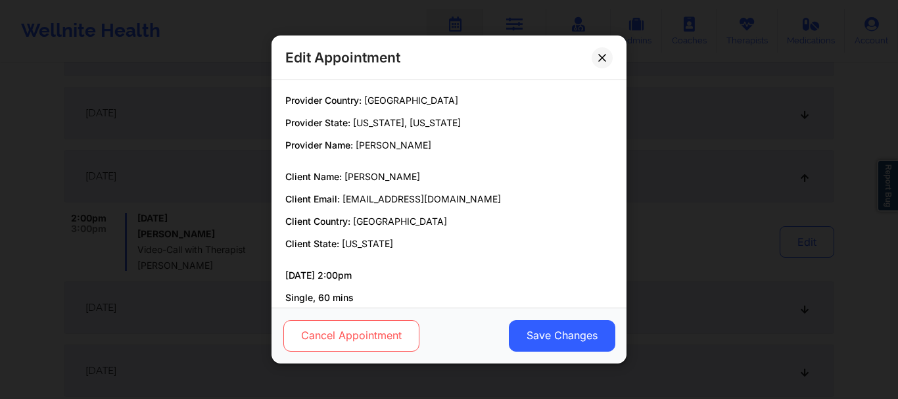
click at [369, 345] on button "Cancel Appointment" at bounding box center [351, 336] width 136 height 32
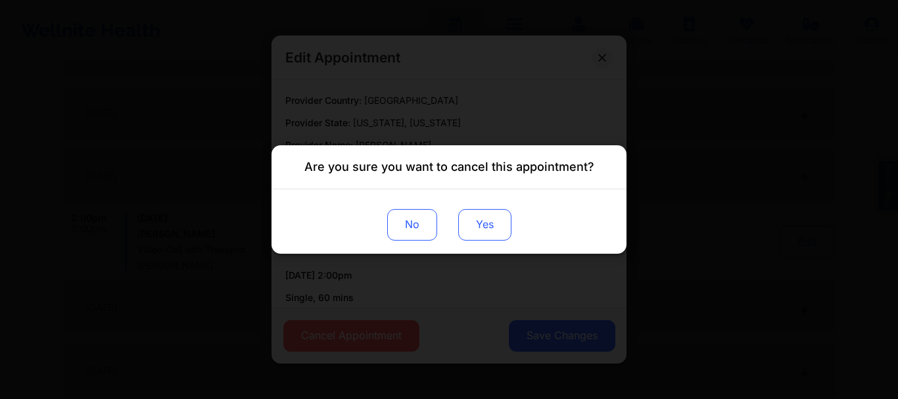
click at [492, 220] on button "Yes" at bounding box center [484, 225] width 53 height 32
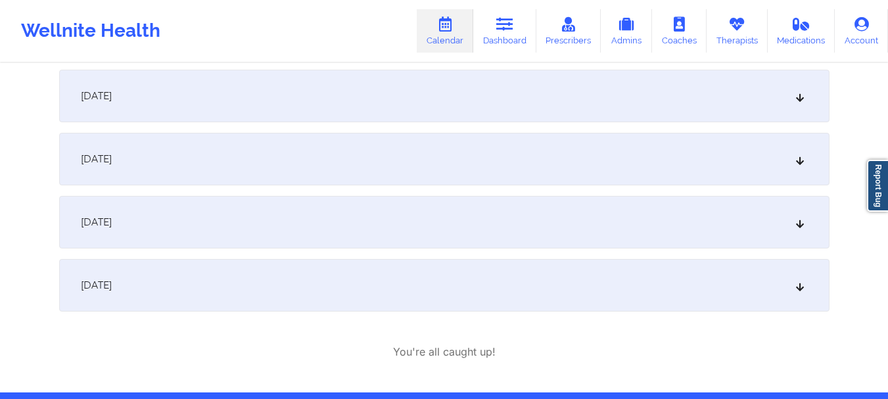
scroll to position [1355, 0]
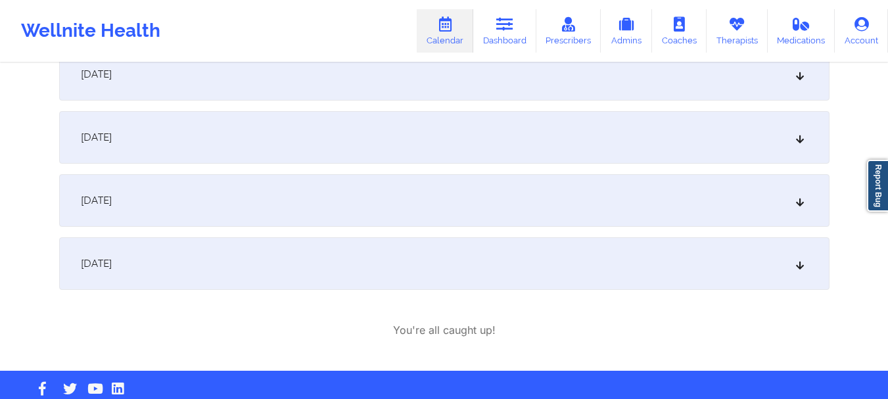
click at [800, 72] on icon at bounding box center [799, 74] width 11 height 9
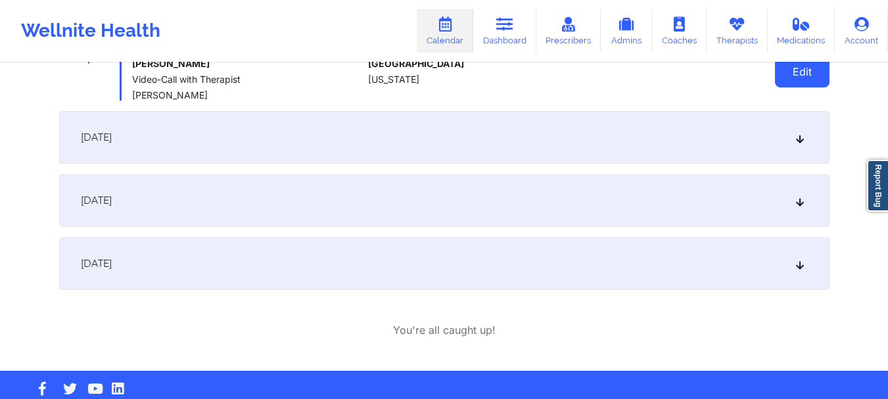
click at [790, 77] on button "Edit" at bounding box center [802, 72] width 55 height 32
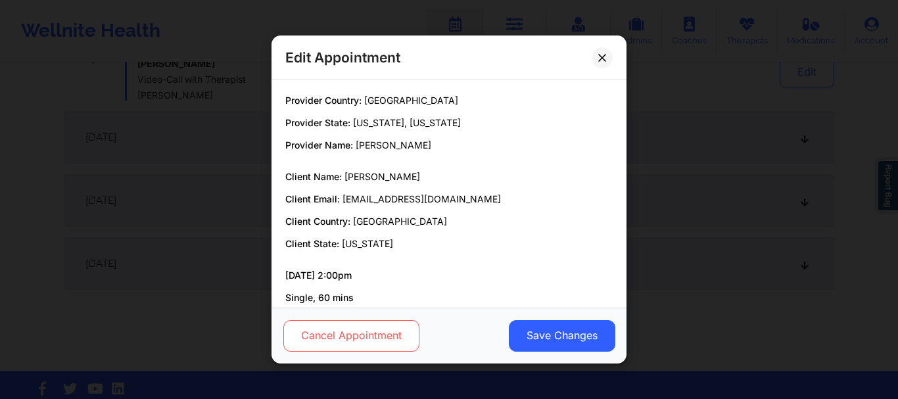
click at [322, 346] on button "Cancel Appointment" at bounding box center [351, 336] width 136 height 32
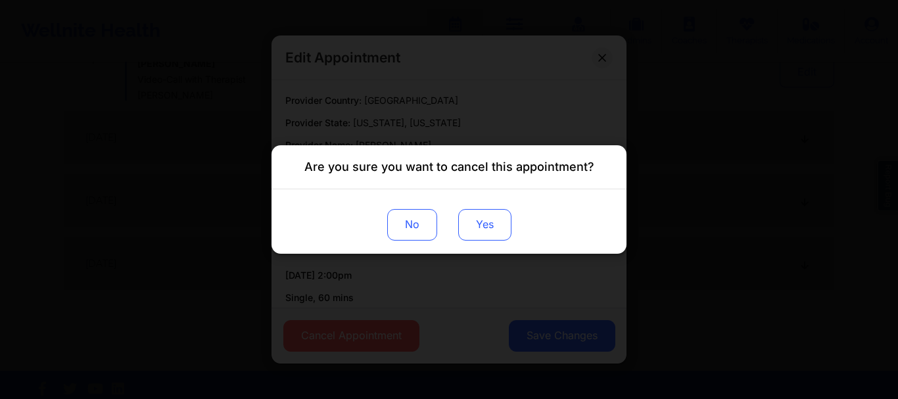
click at [481, 224] on button "Yes" at bounding box center [484, 225] width 53 height 32
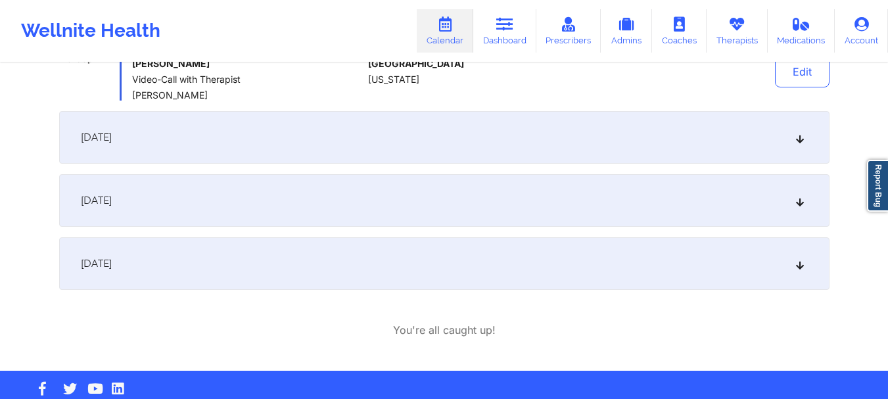
click at [801, 138] on icon at bounding box center [799, 137] width 11 height 9
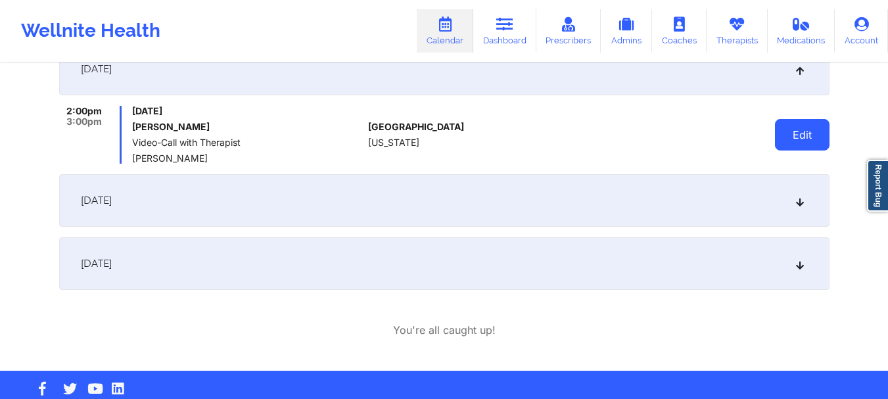
click at [793, 139] on button "Edit" at bounding box center [802, 135] width 55 height 32
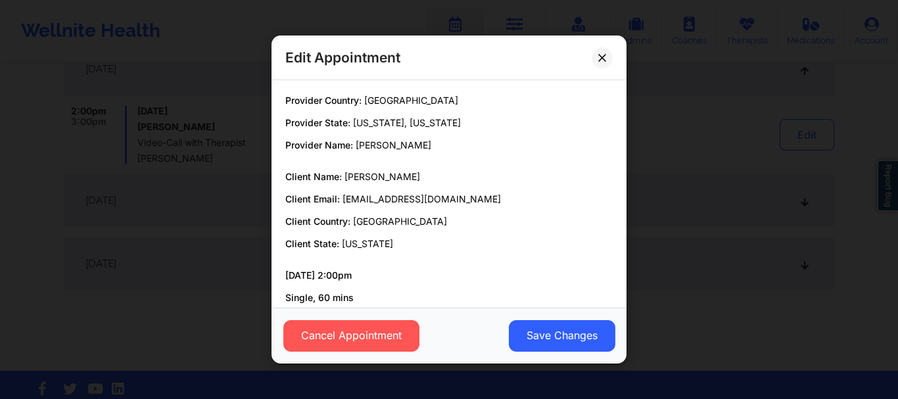
click at [352, 315] on div "Cancel Appointment Save Changes" at bounding box center [448, 336] width 355 height 56
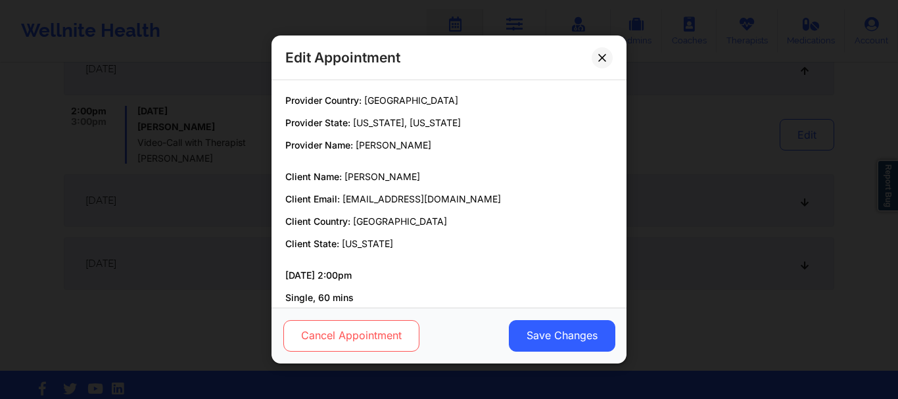
click at [352, 327] on button "Cancel Appointment" at bounding box center [351, 336] width 136 height 32
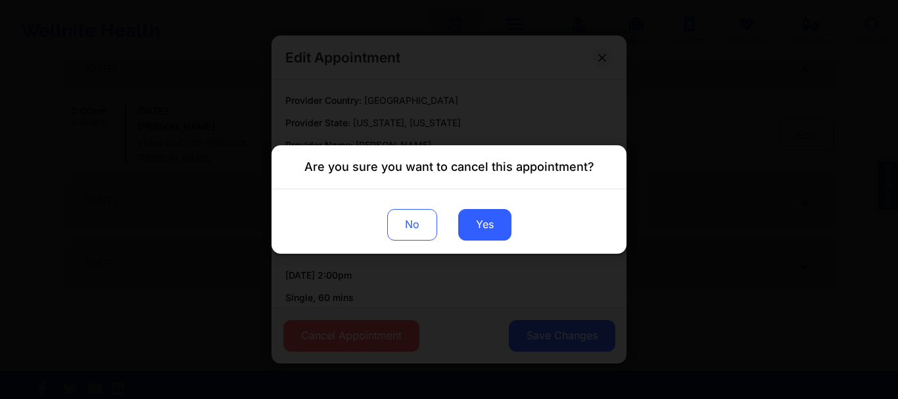
click at [458, 239] on div "No Yes" at bounding box center [448, 221] width 355 height 64
click at [481, 225] on button "Yes" at bounding box center [484, 225] width 53 height 32
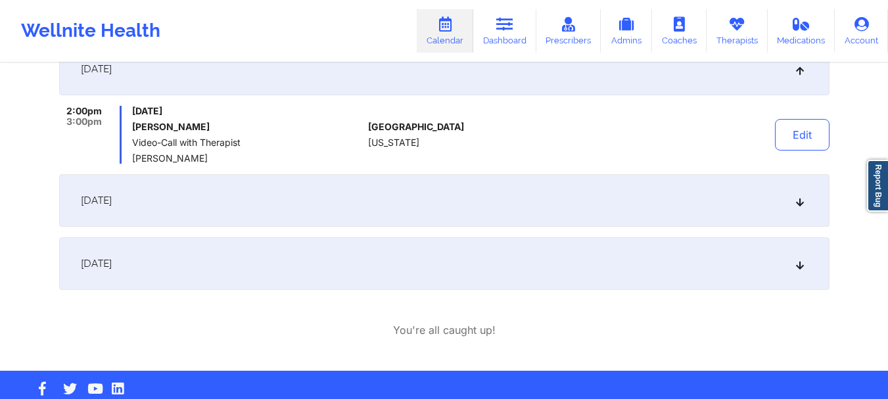
click at [799, 210] on div "[DATE]" at bounding box center [444, 200] width 770 height 53
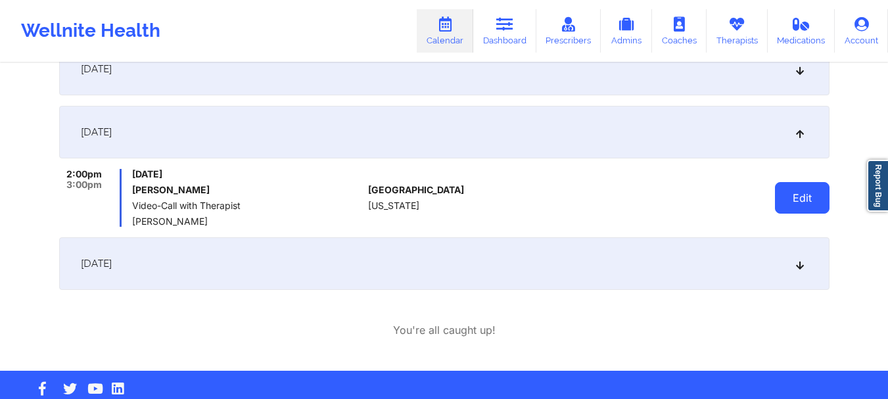
click at [797, 203] on button "Edit" at bounding box center [802, 198] width 55 height 32
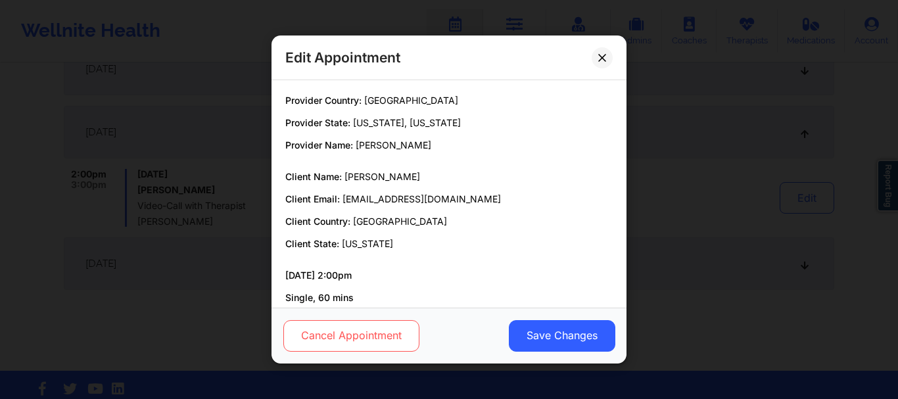
click at [393, 321] on button "Cancel Appointment" at bounding box center [351, 336] width 136 height 32
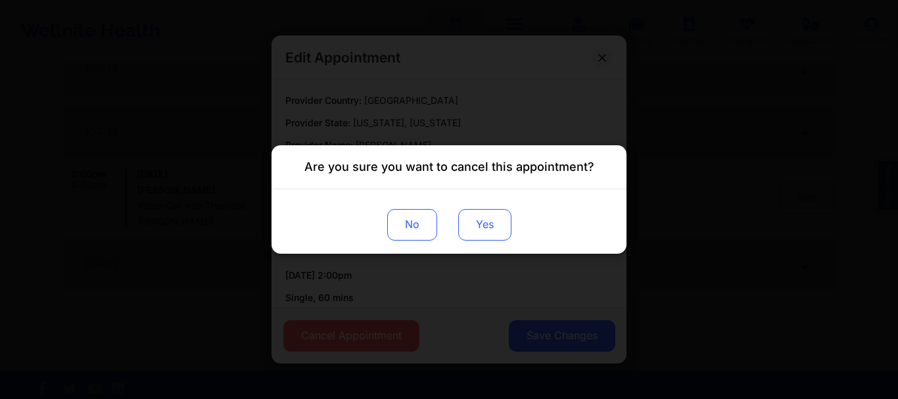
click at [482, 214] on button "Yes" at bounding box center [484, 225] width 53 height 32
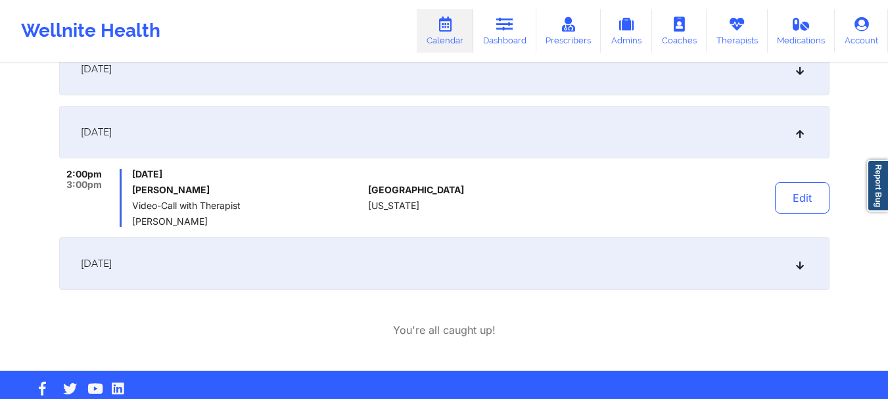
click at [802, 266] on icon at bounding box center [799, 263] width 11 height 9
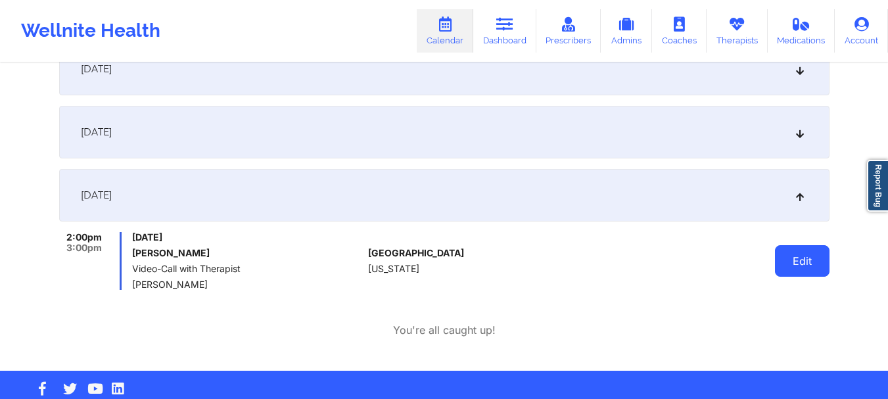
click at [791, 260] on button "Edit" at bounding box center [802, 261] width 55 height 32
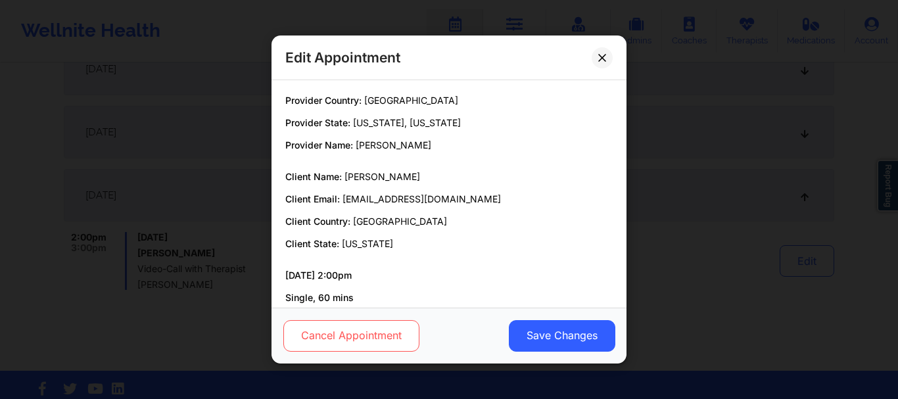
click at [342, 337] on button "Cancel Appointment" at bounding box center [351, 336] width 136 height 32
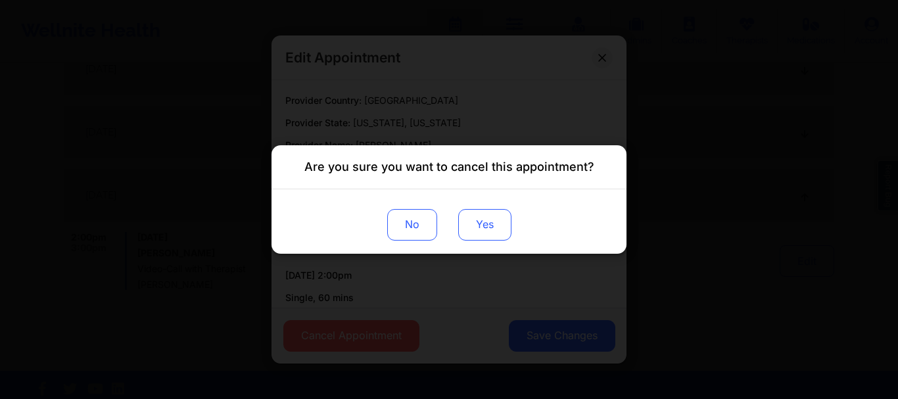
click at [496, 217] on button "Yes" at bounding box center [484, 225] width 53 height 32
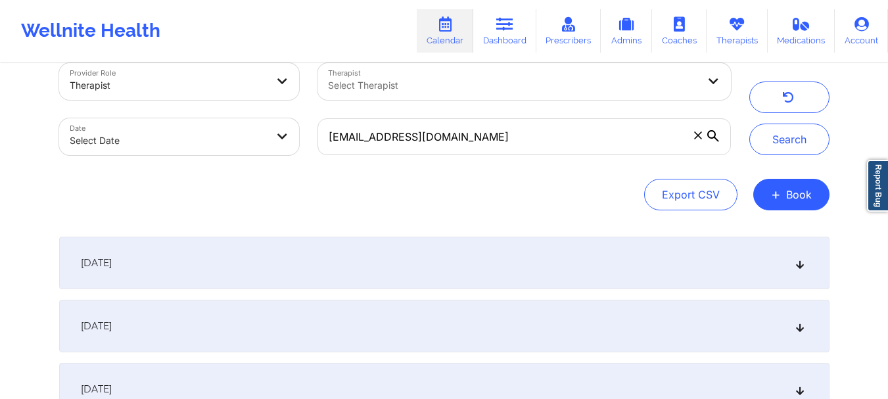
scroll to position [0, 0]
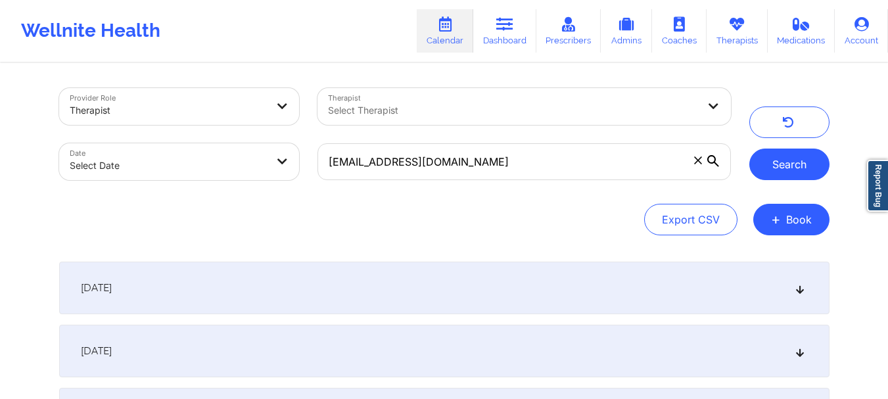
click at [785, 149] on button "Search" at bounding box center [789, 165] width 80 height 32
click at [804, 285] on icon at bounding box center [799, 287] width 11 height 9
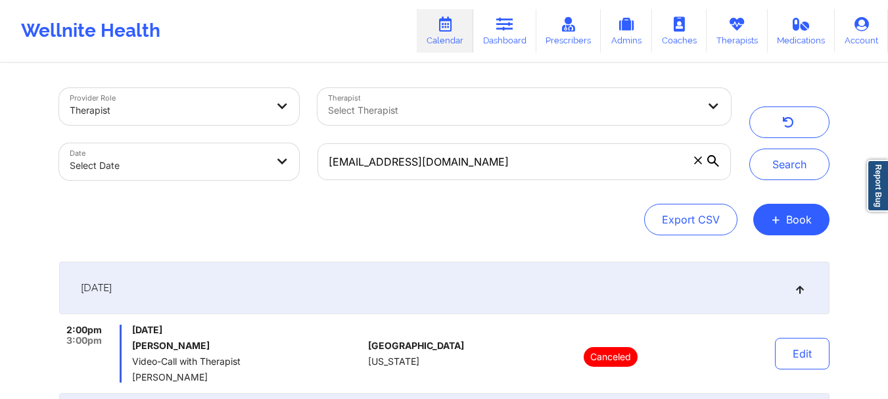
click at [700, 161] on icon at bounding box center [698, 160] width 8 height 8
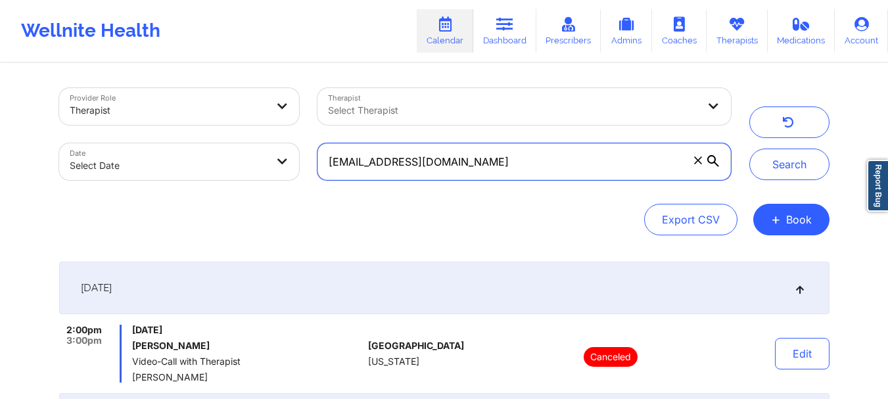
click at [700, 161] on input "[EMAIL_ADDRESS][DOMAIN_NAME]" at bounding box center [523, 161] width 413 height 37
paste input "[EMAIL_ADDRESS][DOMAIN_NAME]"
type input "[EMAIL_ADDRESS][DOMAIN_NAME]"
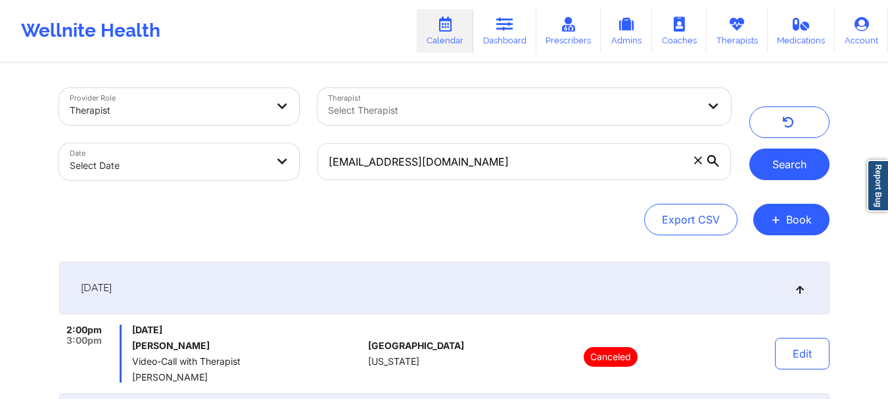
click at [808, 162] on button "Search" at bounding box center [789, 165] width 80 height 32
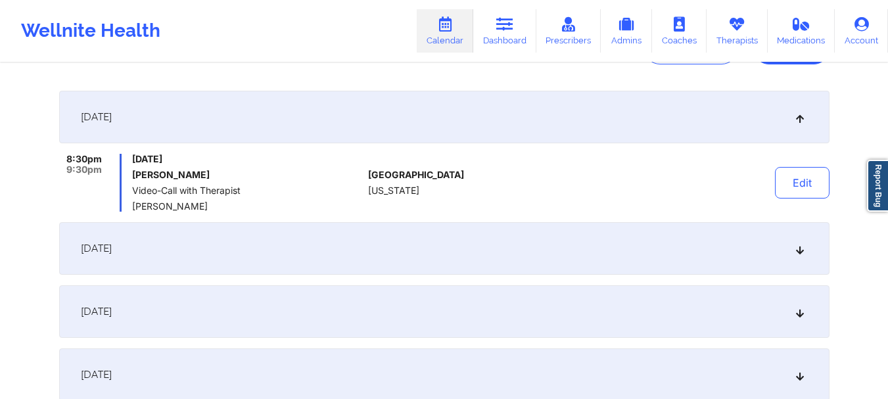
scroll to position [194, 0]
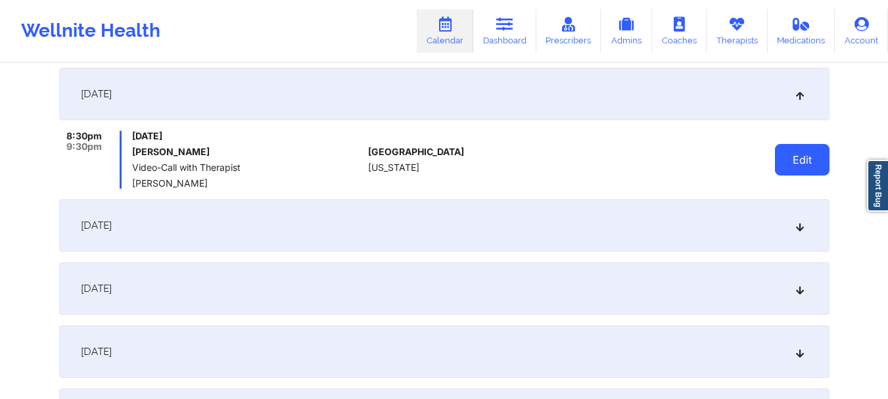
click at [810, 151] on button "Edit" at bounding box center [802, 160] width 55 height 32
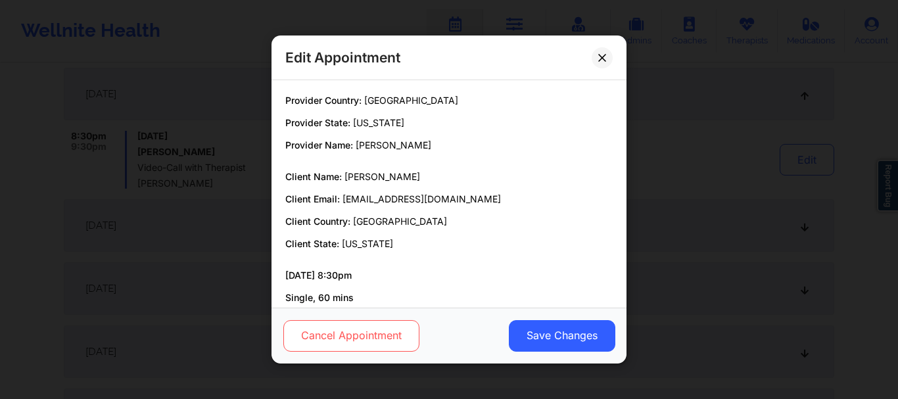
click at [367, 335] on button "Cancel Appointment" at bounding box center [351, 336] width 136 height 32
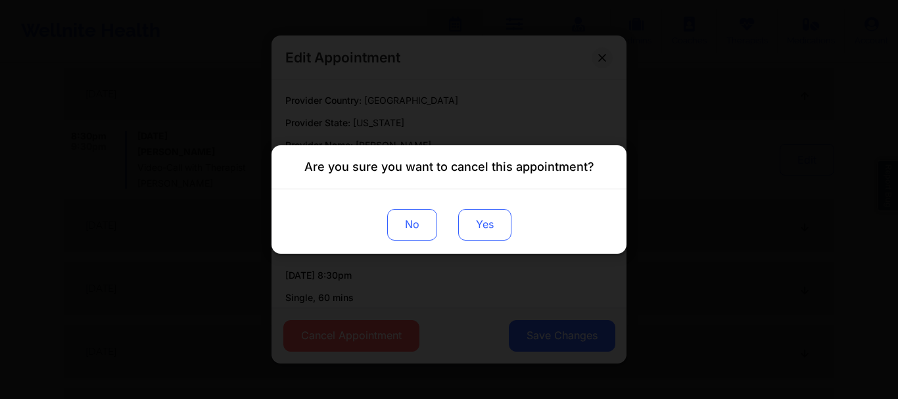
click at [484, 214] on button "Yes" at bounding box center [484, 225] width 53 height 32
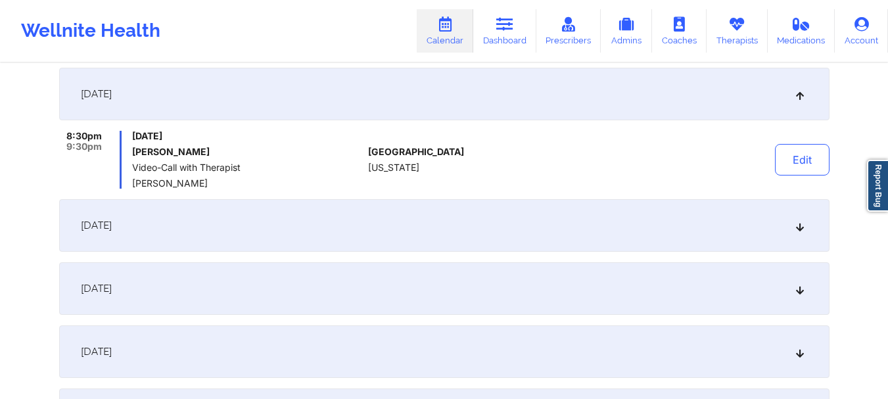
scroll to position [0, 0]
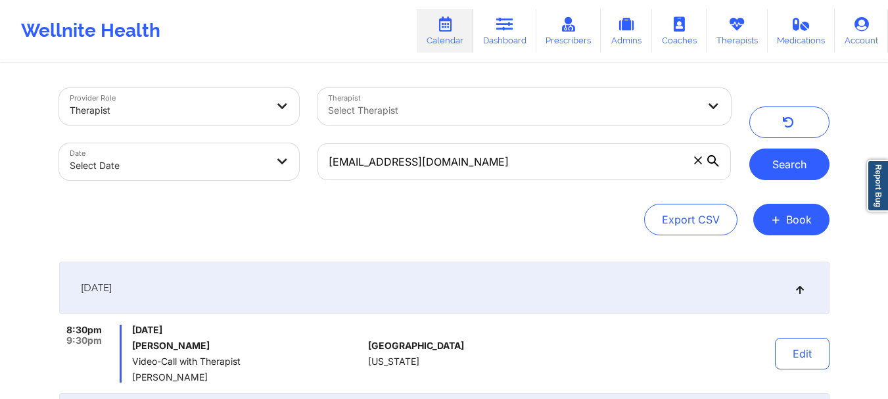
click at [764, 155] on button "Search" at bounding box center [789, 165] width 80 height 32
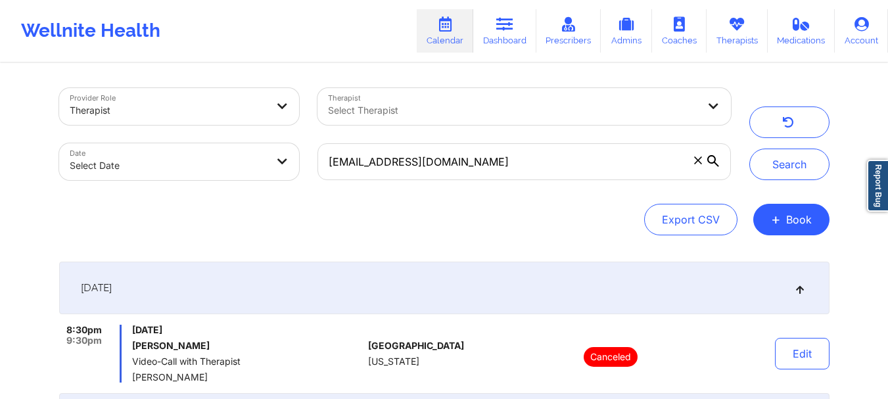
click at [712, 162] on icon at bounding box center [713, 161] width 12 height 12
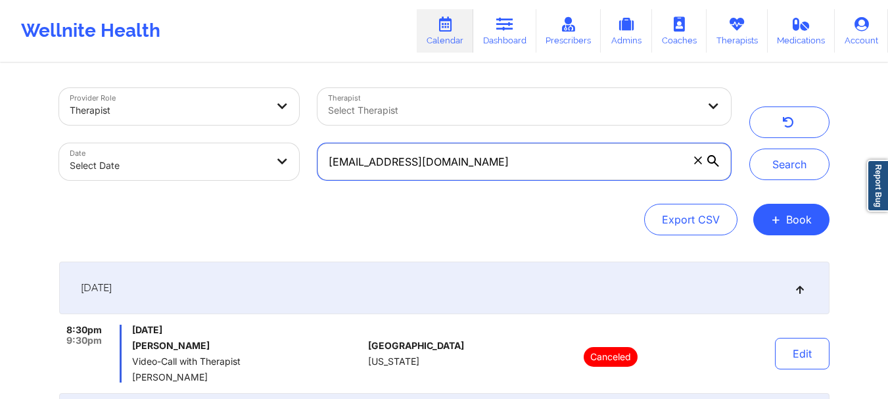
click at [712, 162] on input "[EMAIL_ADDRESS][DOMAIN_NAME]" at bounding box center [523, 161] width 413 height 37
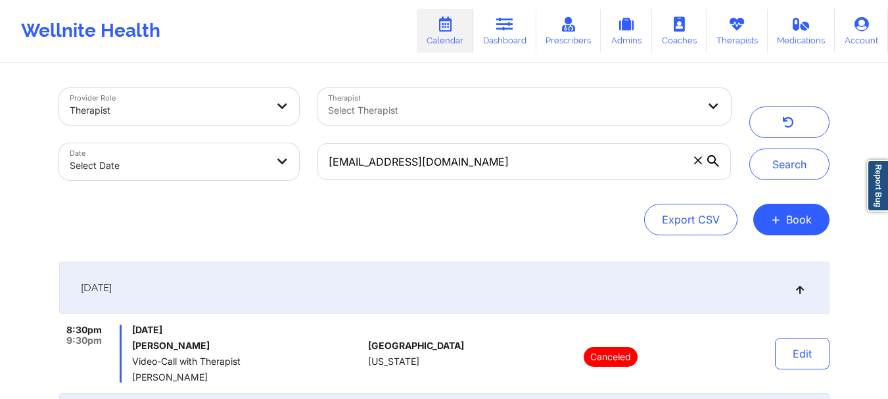
click at [699, 160] on icon at bounding box center [698, 160] width 8 height 8
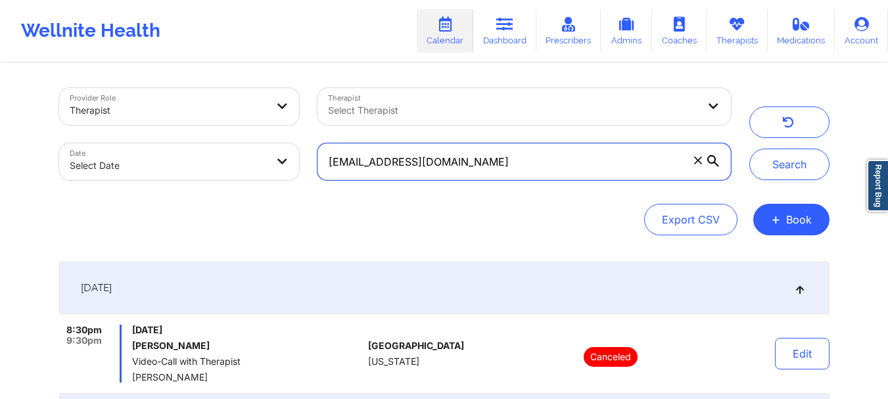
click at [699, 160] on input "[EMAIL_ADDRESS][DOMAIN_NAME]" at bounding box center [523, 161] width 413 height 37
paste input "[EMAIL_ADDRESS][DOMAIN_NAME]"
type input "[EMAIL_ADDRESS][DOMAIN_NAME]"
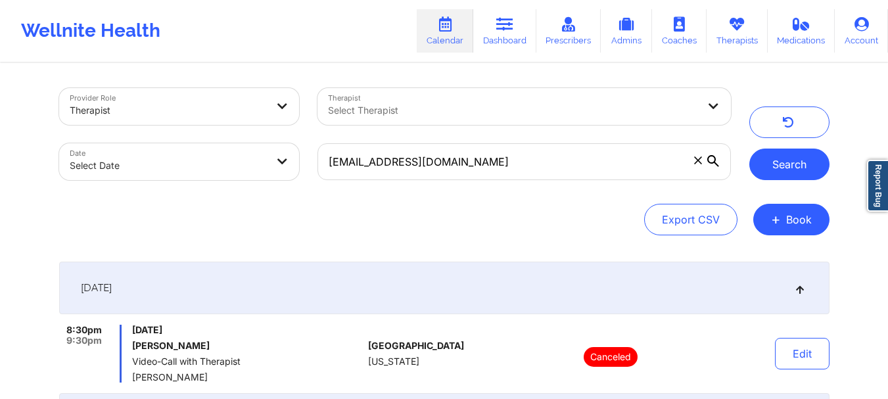
click at [776, 159] on button "Search" at bounding box center [789, 165] width 80 height 32
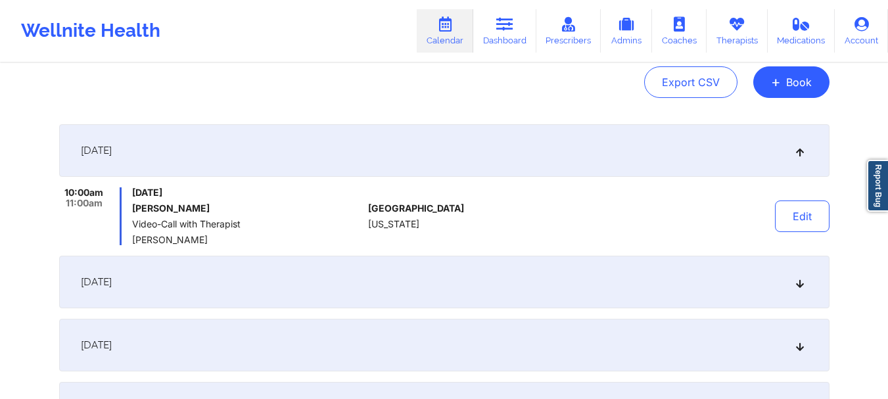
scroll to position [167, 0]
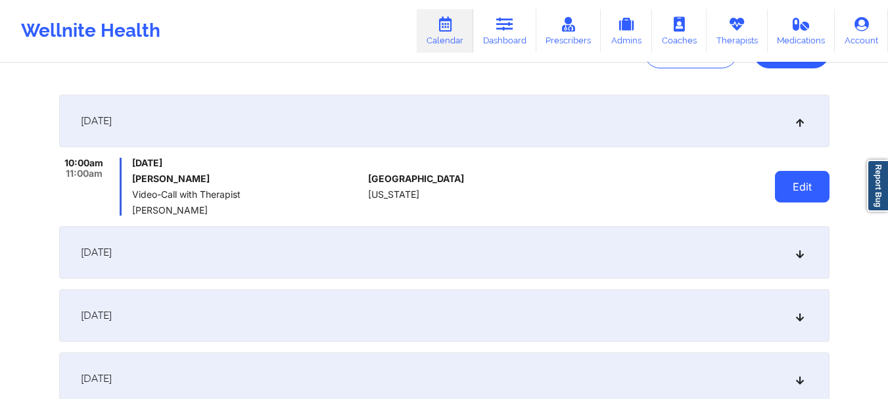
click at [808, 177] on button "Edit" at bounding box center [802, 187] width 55 height 32
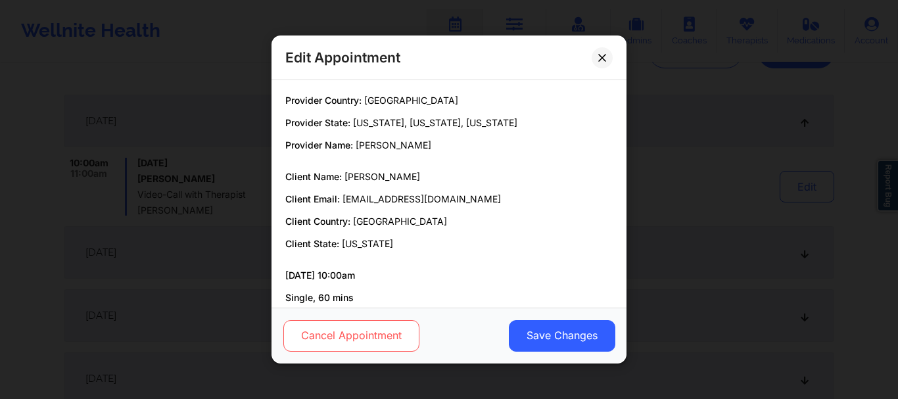
click at [386, 327] on button "Cancel Appointment" at bounding box center [351, 336] width 136 height 32
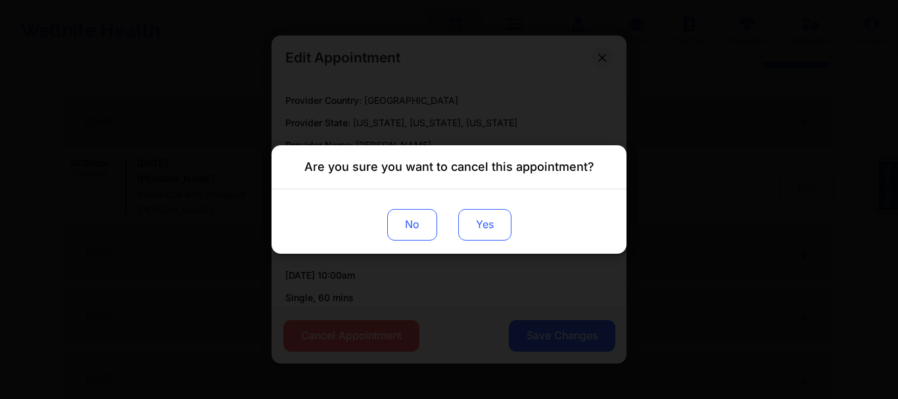
click at [496, 229] on button "Yes" at bounding box center [484, 225] width 53 height 32
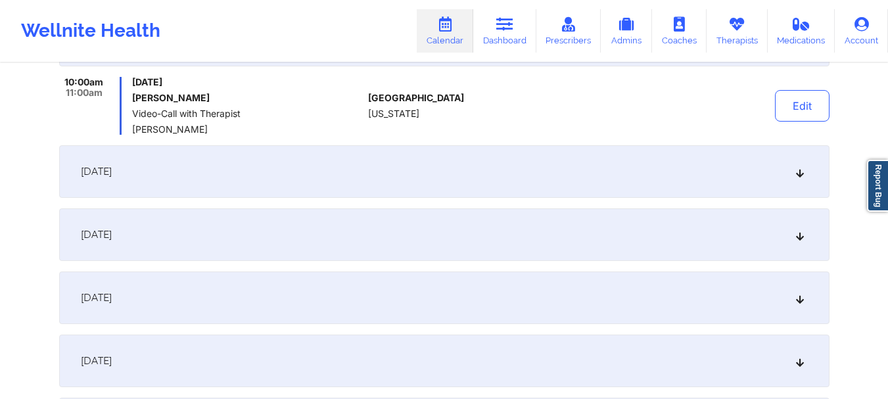
scroll to position [262, 0]
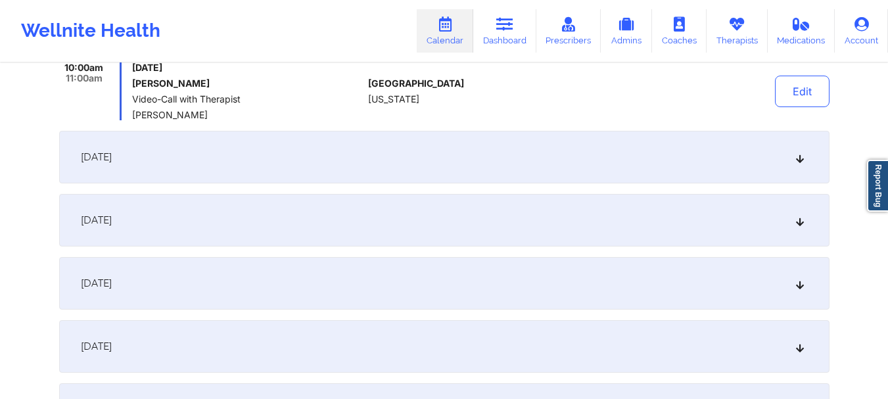
click at [798, 156] on icon at bounding box center [799, 156] width 11 height 9
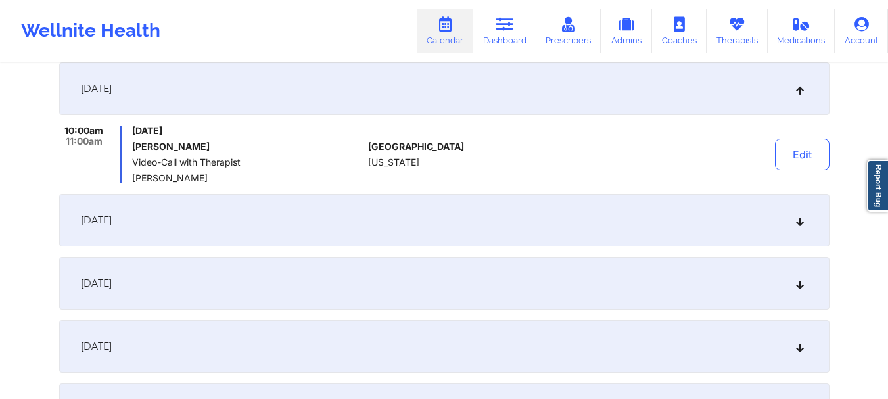
click at [801, 97] on div "[DATE]" at bounding box center [444, 88] width 770 height 53
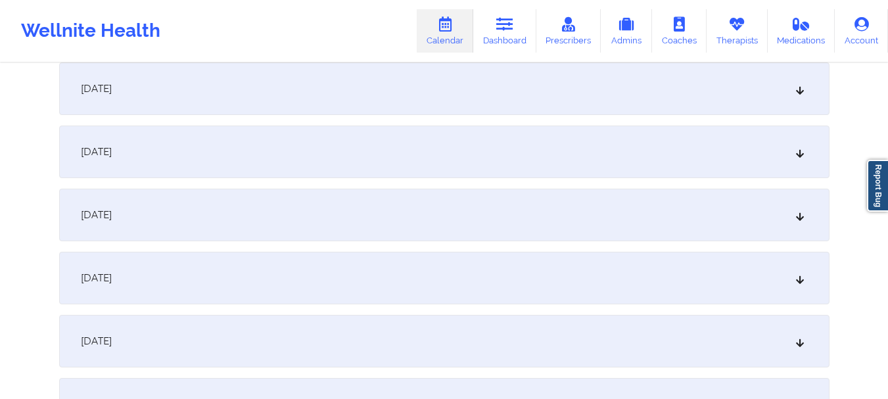
click at [802, 149] on icon at bounding box center [799, 151] width 11 height 9
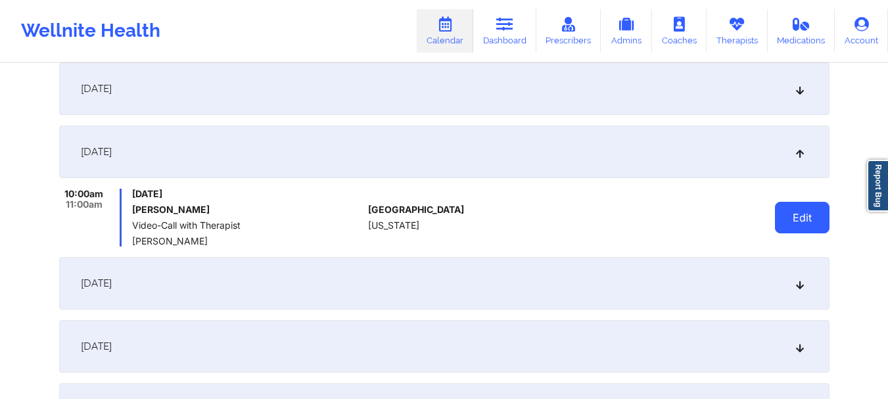
click at [792, 217] on button "Edit" at bounding box center [802, 218] width 55 height 32
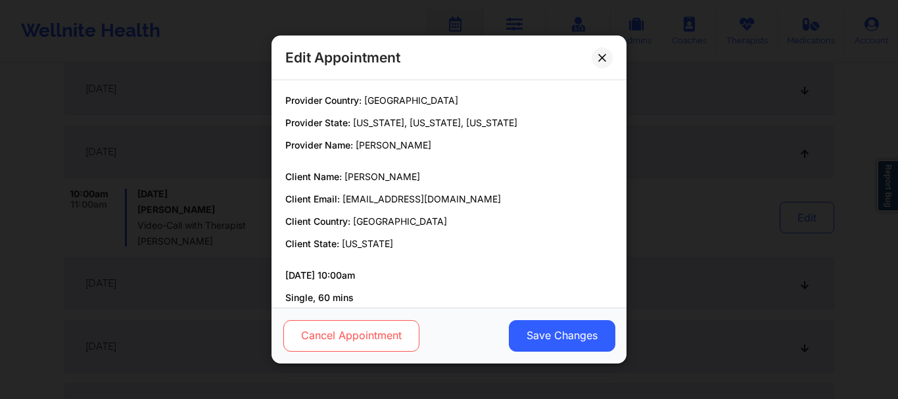
click at [386, 331] on button "Cancel Appointment" at bounding box center [351, 336] width 136 height 32
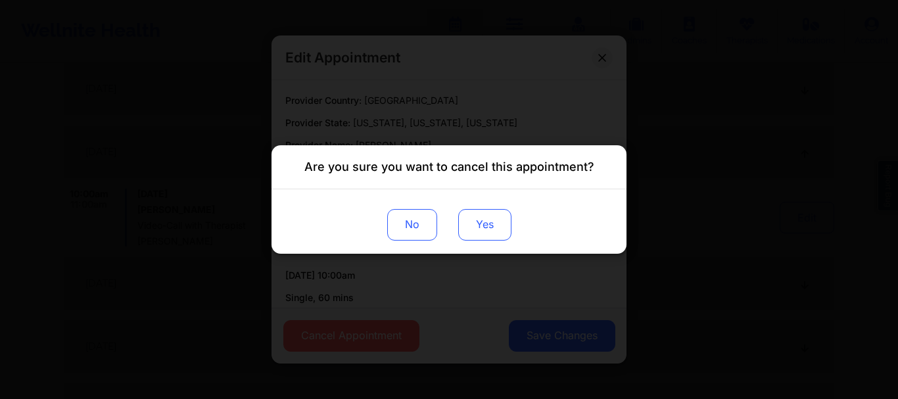
click at [489, 235] on button "Yes" at bounding box center [484, 225] width 53 height 32
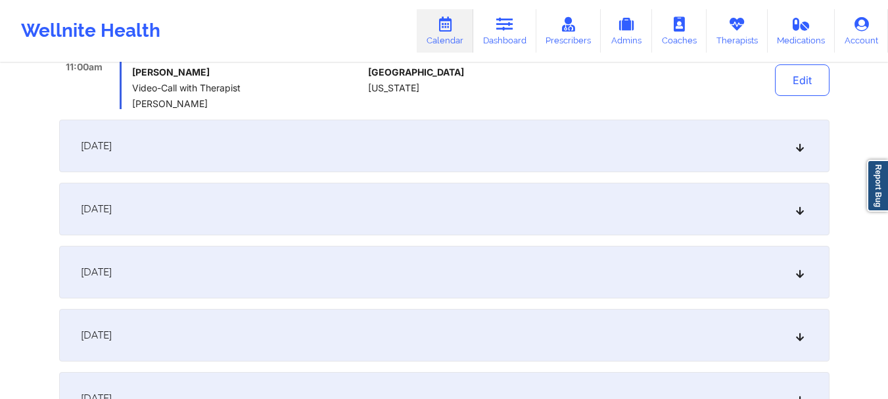
scroll to position [407, 0]
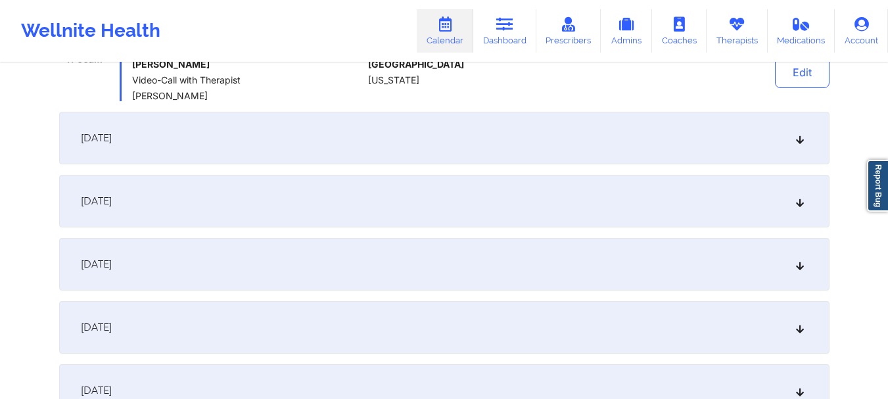
click at [801, 208] on div "[DATE]" at bounding box center [444, 201] width 770 height 53
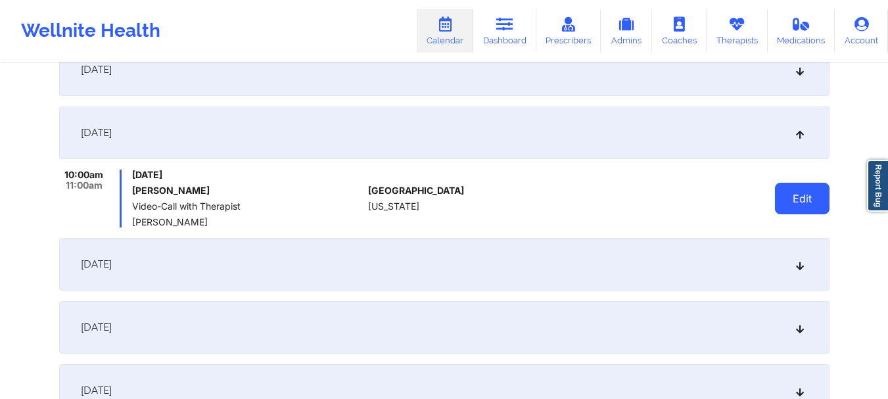
click at [786, 204] on button "Edit" at bounding box center [802, 199] width 55 height 32
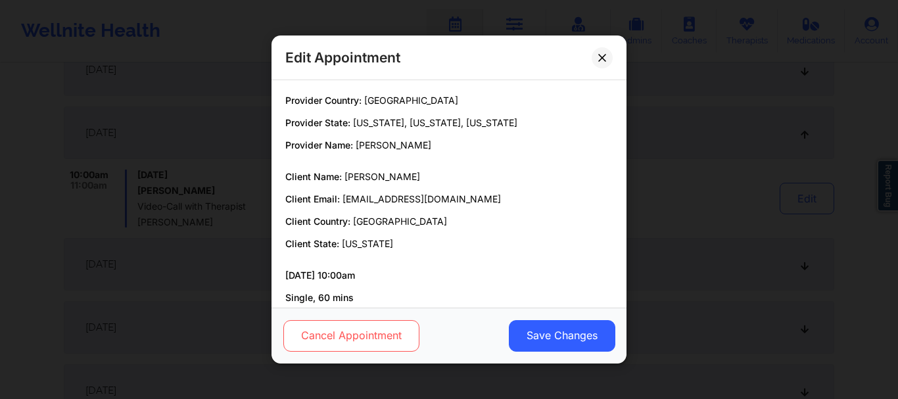
click at [342, 337] on button "Cancel Appointment" at bounding box center [351, 336] width 136 height 32
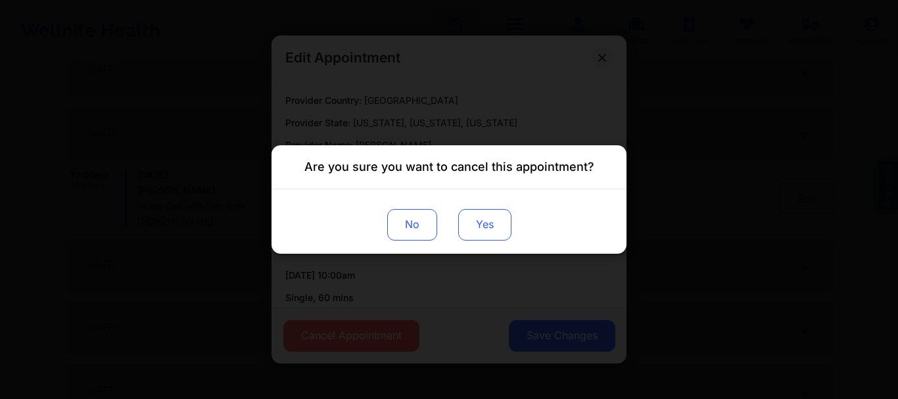
click at [495, 232] on button "Yes" at bounding box center [484, 225] width 53 height 32
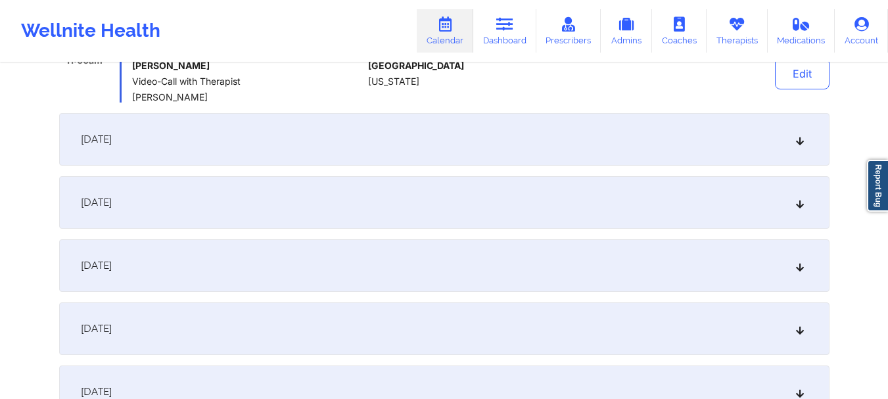
scroll to position [574, 0]
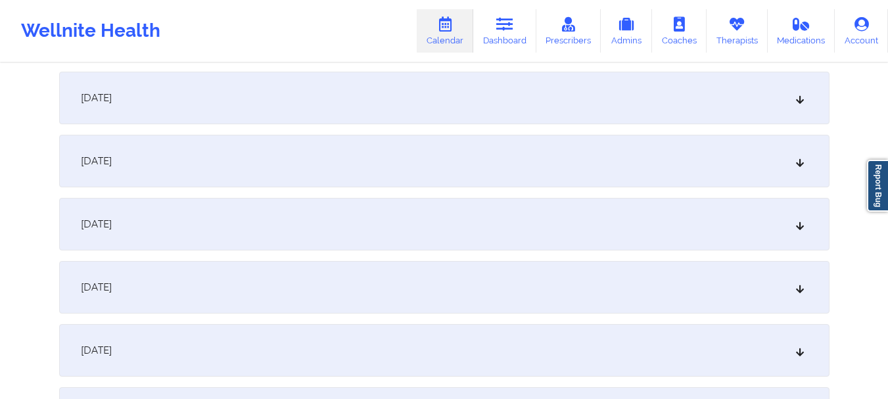
click at [806, 168] on div "[DATE]" at bounding box center [444, 161] width 770 height 53
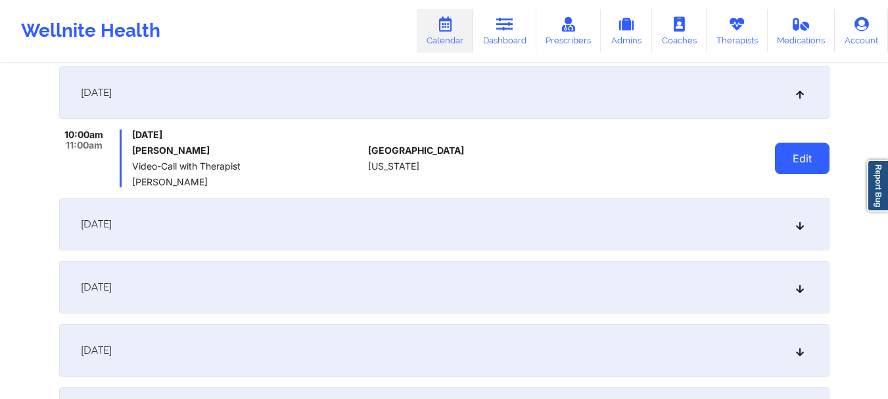
click at [796, 166] on button "Edit" at bounding box center [802, 159] width 55 height 32
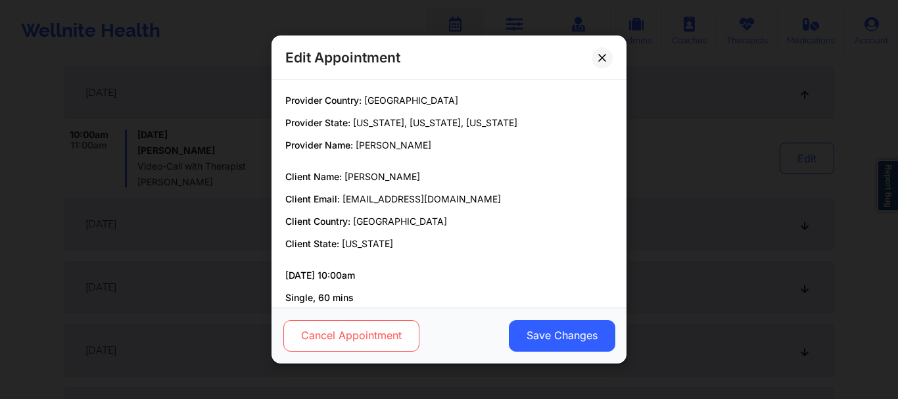
click at [321, 341] on button "Cancel Appointment" at bounding box center [351, 336] width 136 height 32
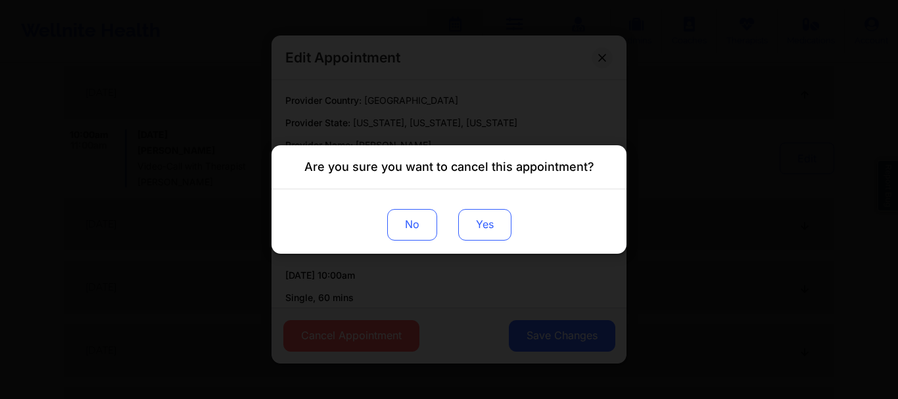
click at [476, 240] on button "Yes" at bounding box center [484, 225] width 53 height 32
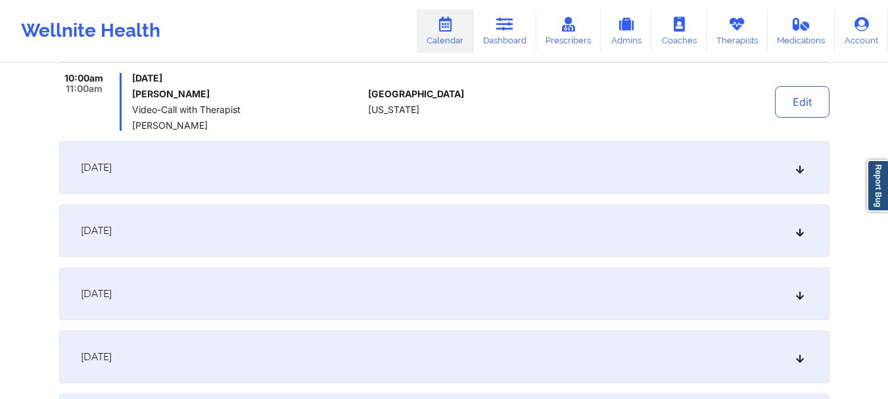
scroll to position [638, 0]
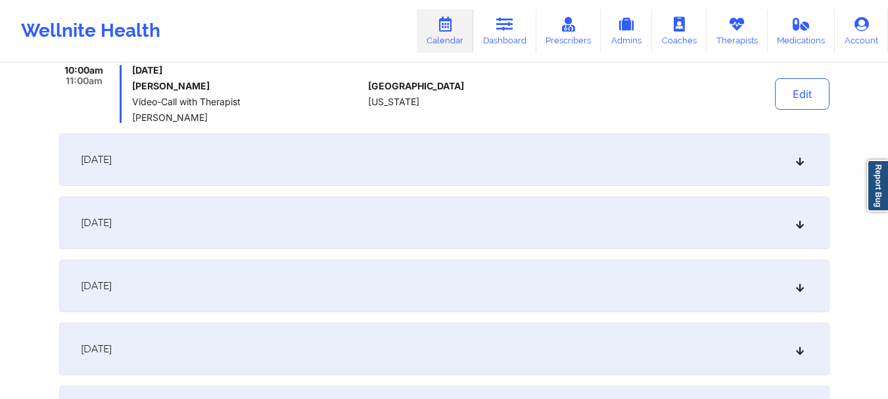
click at [799, 227] on icon at bounding box center [799, 222] width 11 height 9
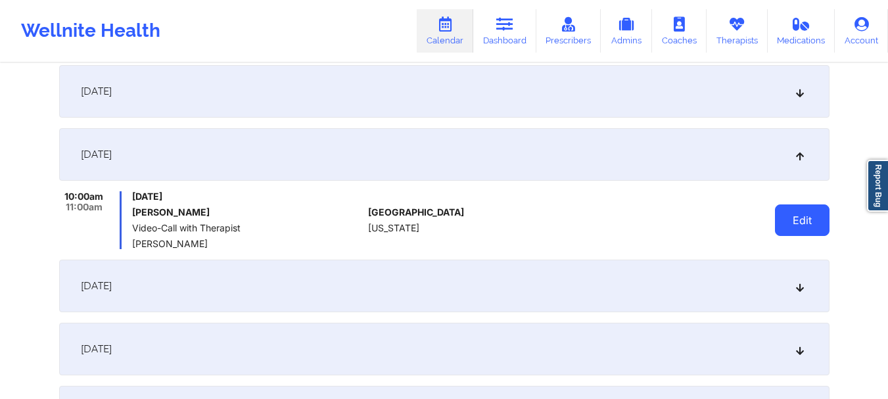
click at [789, 220] on button "Edit" at bounding box center [802, 220] width 55 height 32
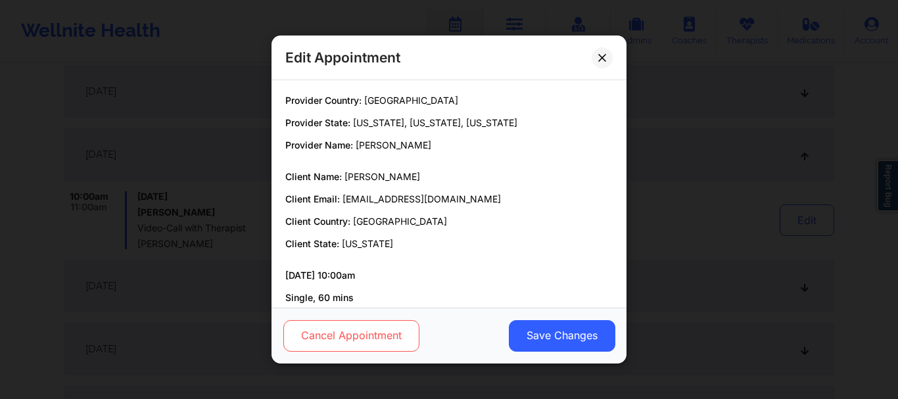
click at [384, 327] on button "Cancel Appointment" at bounding box center [351, 336] width 136 height 32
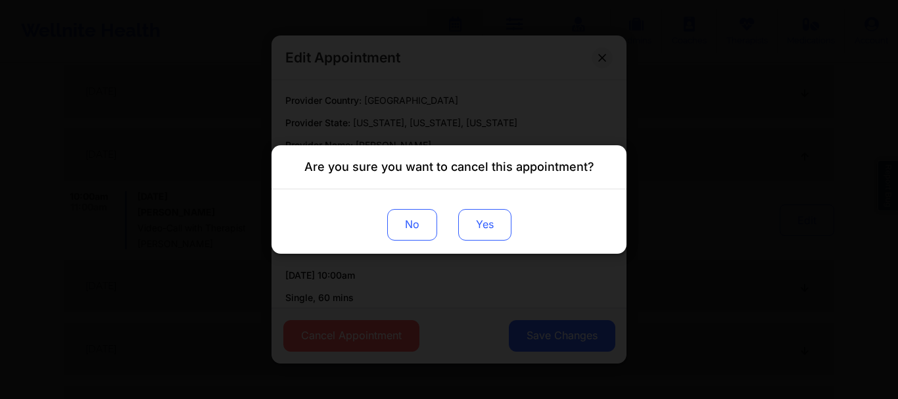
click at [482, 231] on button "Yes" at bounding box center [484, 225] width 53 height 32
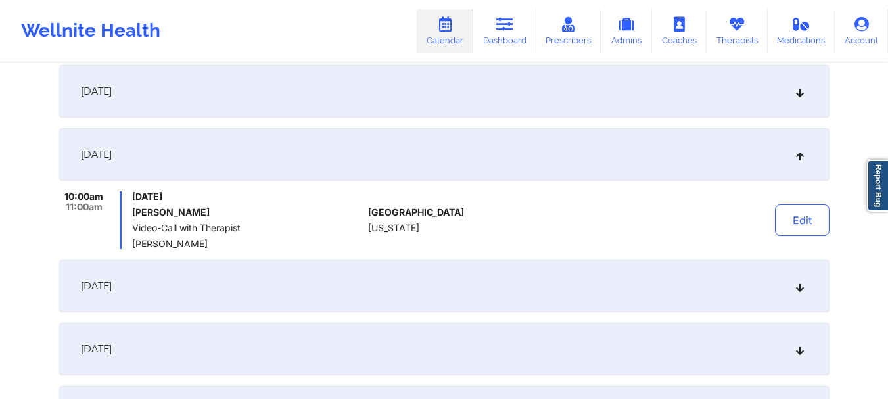
click at [797, 356] on div "[DATE]" at bounding box center [444, 349] width 770 height 53
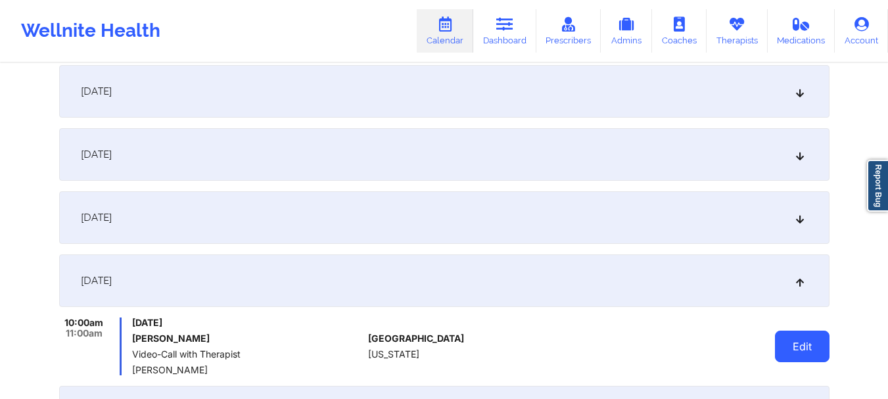
click at [781, 342] on button "Edit" at bounding box center [802, 347] width 55 height 32
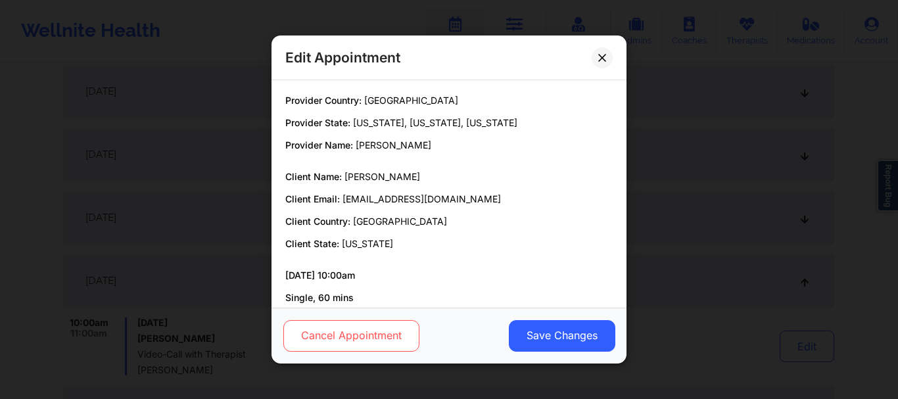
click at [338, 328] on button "Cancel Appointment" at bounding box center [351, 336] width 136 height 32
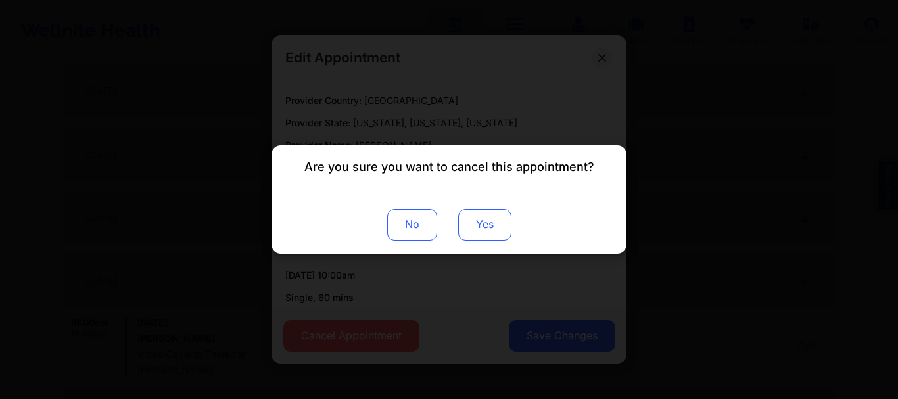
click at [487, 220] on button "Yes" at bounding box center [484, 225] width 53 height 32
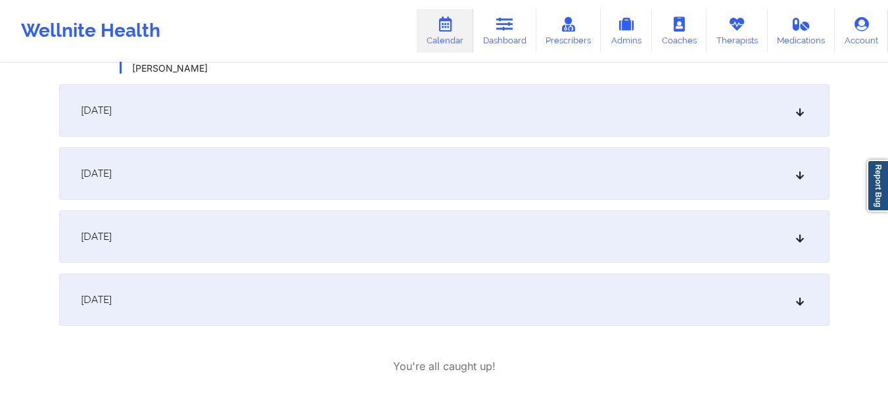
scroll to position [944, 0]
click at [797, 170] on icon at bounding box center [799, 168] width 11 height 9
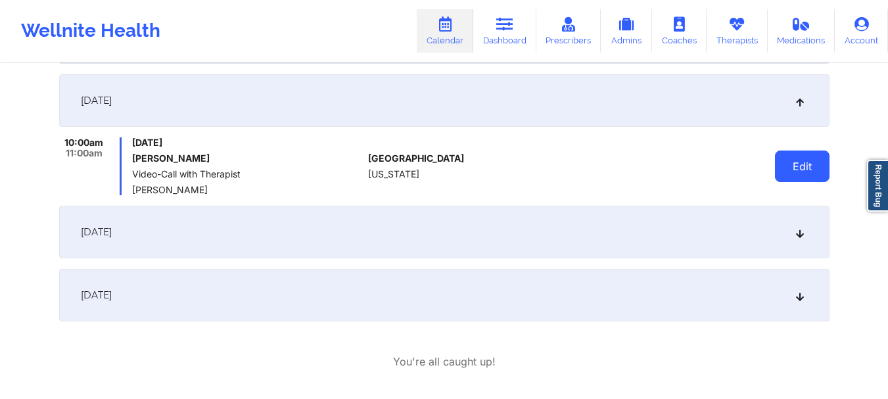
click at [809, 164] on button "Edit" at bounding box center [802, 167] width 55 height 32
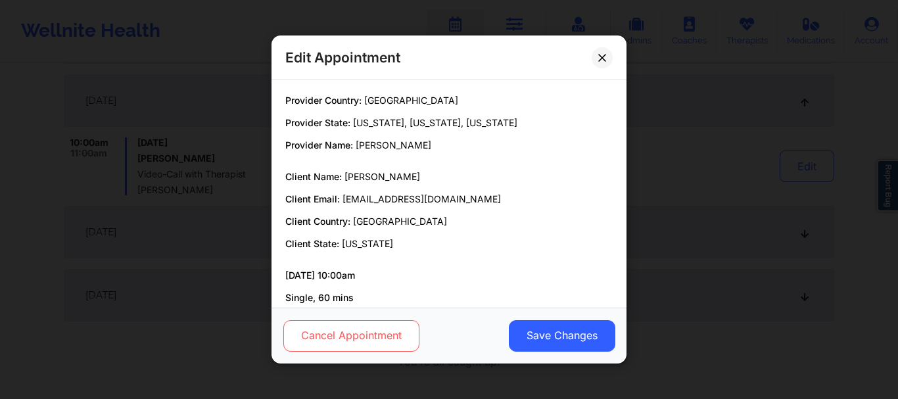
click at [363, 327] on button "Cancel Appointment" at bounding box center [351, 336] width 136 height 32
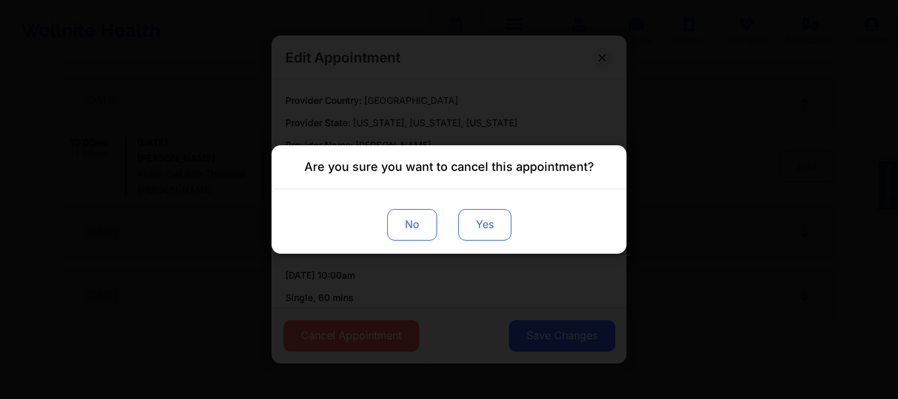
click at [505, 225] on button "Yes" at bounding box center [484, 225] width 53 height 32
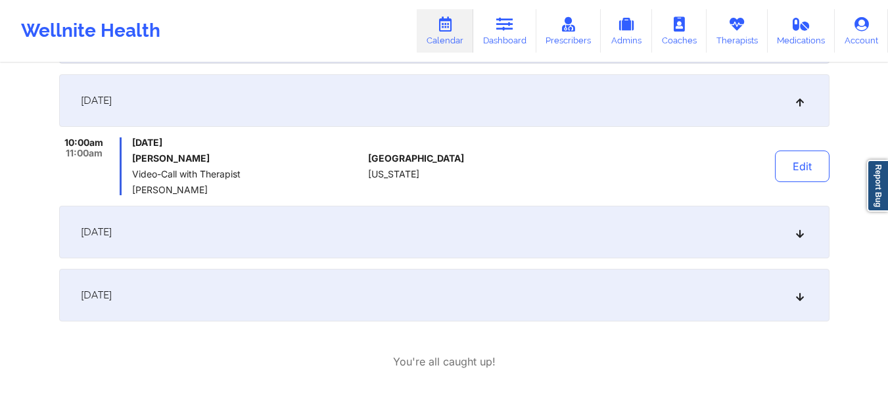
click at [801, 297] on icon at bounding box center [799, 294] width 11 height 9
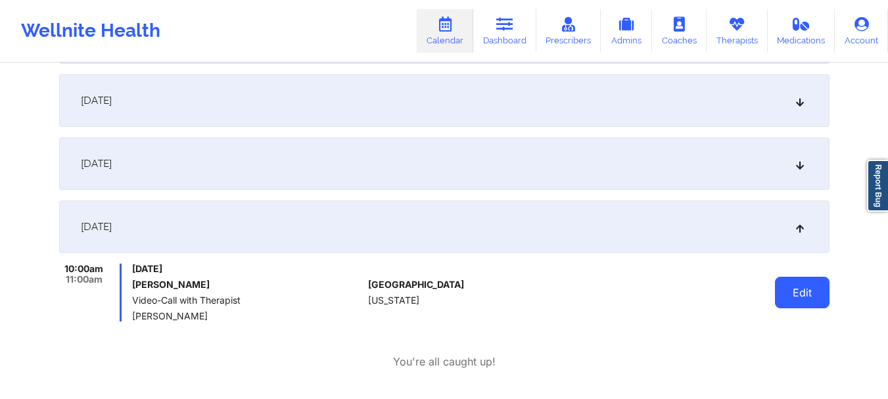
click at [792, 290] on button "Edit" at bounding box center [802, 293] width 55 height 32
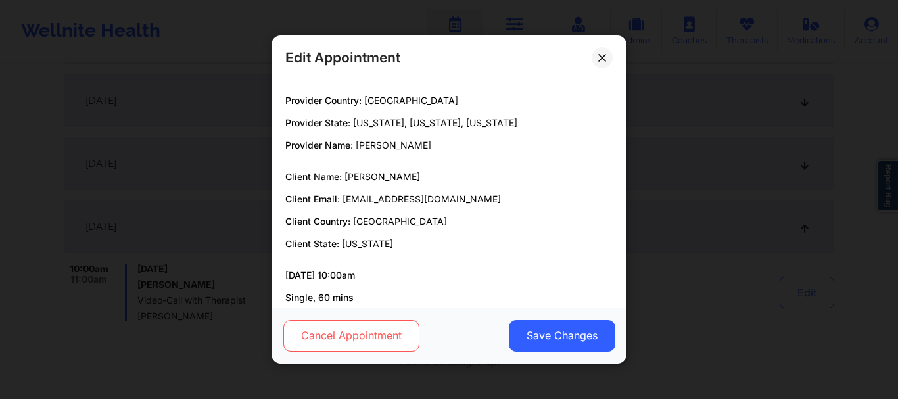
click at [398, 337] on button "Cancel Appointment" at bounding box center [351, 336] width 136 height 32
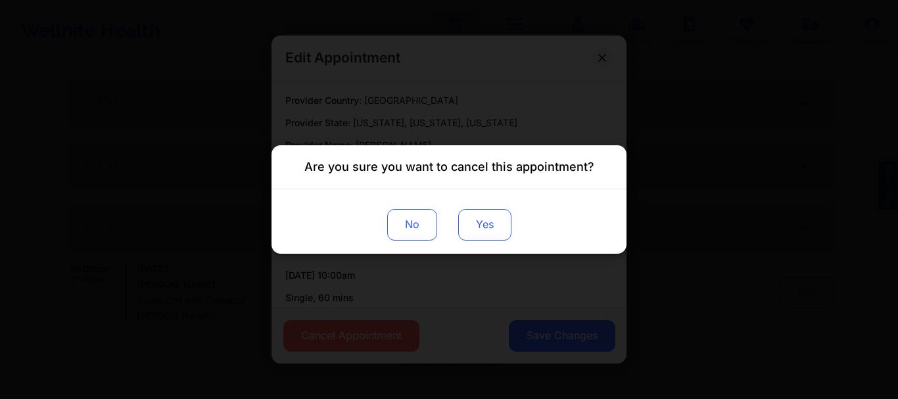
click at [473, 231] on button "Yes" at bounding box center [484, 225] width 53 height 32
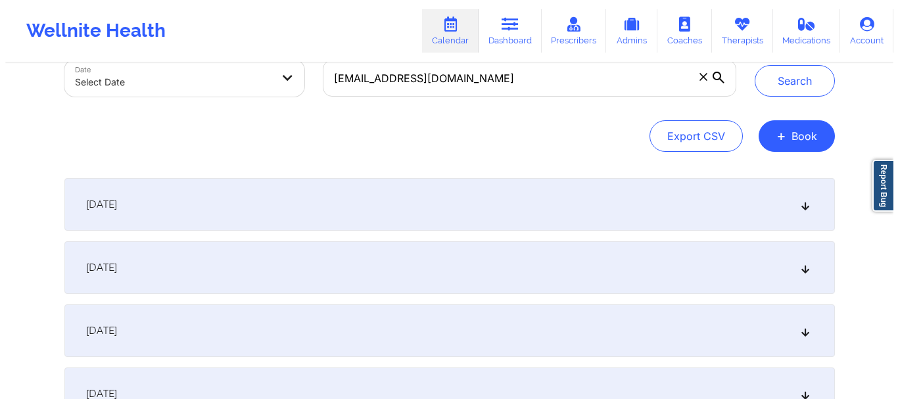
scroll to position [0, 0]
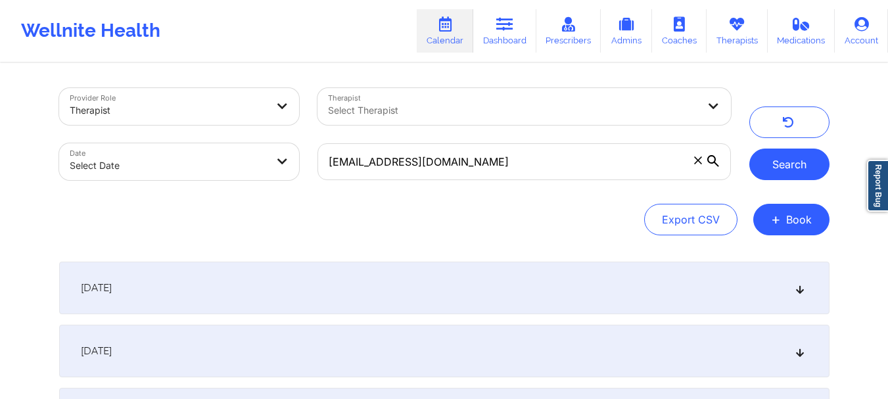
click at [773, 158] on button "Search" at bounding box center [789, 165] width 80 height 32
click at [799, 292] on icon at bounding box center [799, 287] width 11 height 9
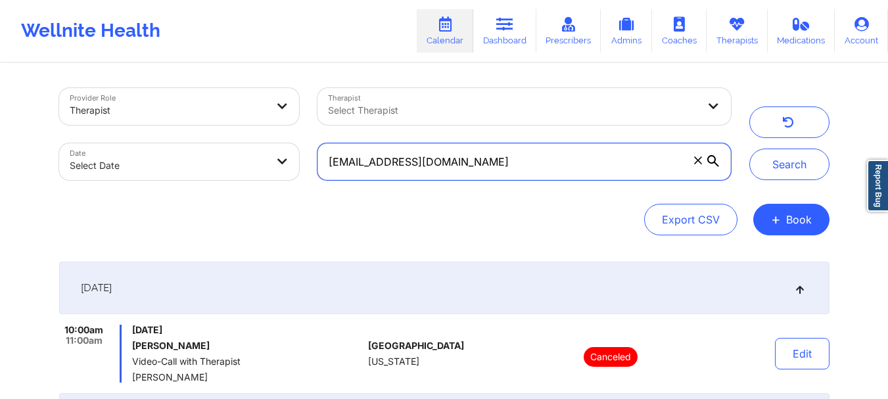
click at [699, 167] on input "[EMAIL_ADDRESS][DOMAIN_NAME]" at bounding box center [523, 161] width 413 height 37
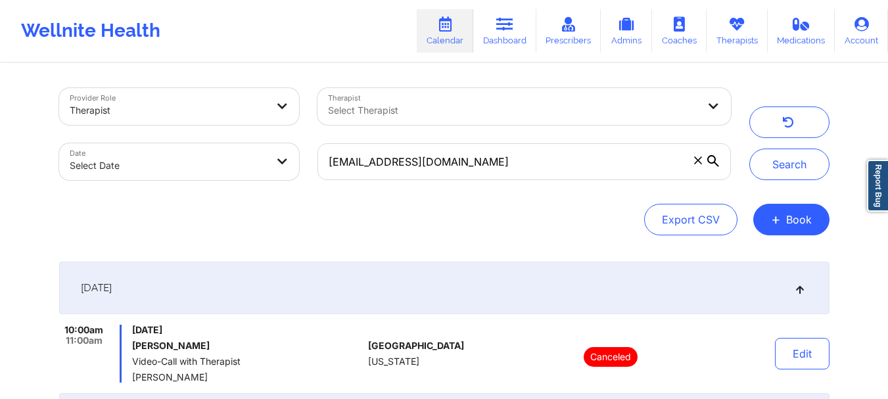
click at [691, 159] on span at bounding box center [697, 160] width 13 height 13
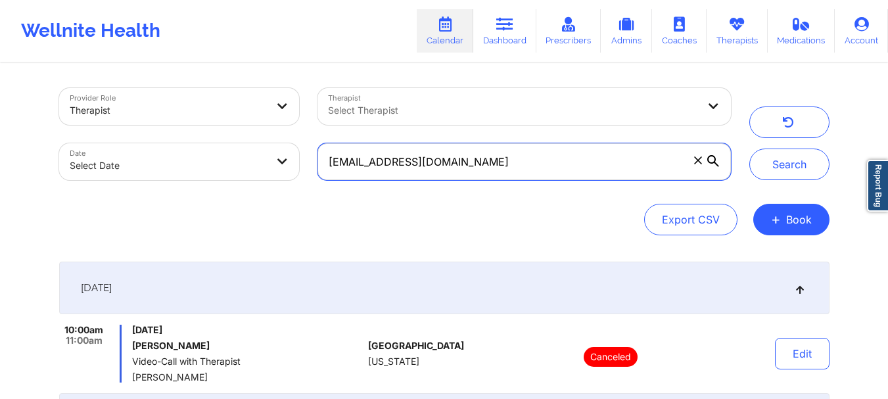
click at [691, 159] on input "[EMAIL_ADDRESS][DOMAIN_NAME]" at bounding box center [523, 161] width 413 height 37
paste input "[EMAIL_ADDRESS][DOMAIN_NAME]"
type input "[EMAIL_ADDRESS][DOMAIN_NAME]"
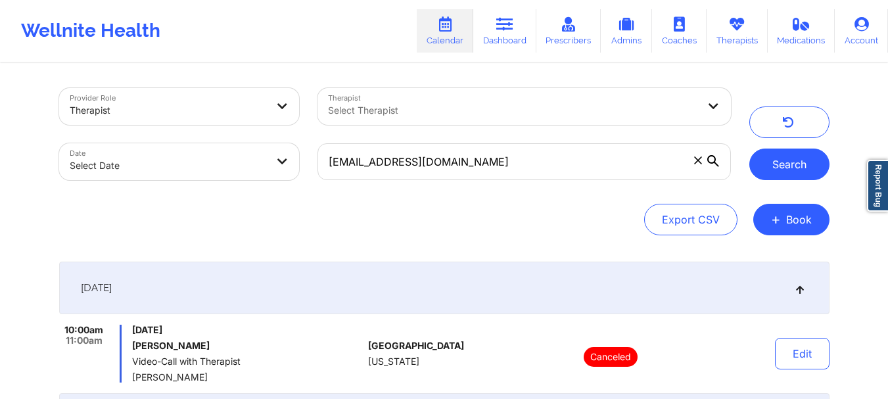
click at [781, 157] on button "Search" at bounding box center [789, 165] width 80 height 32
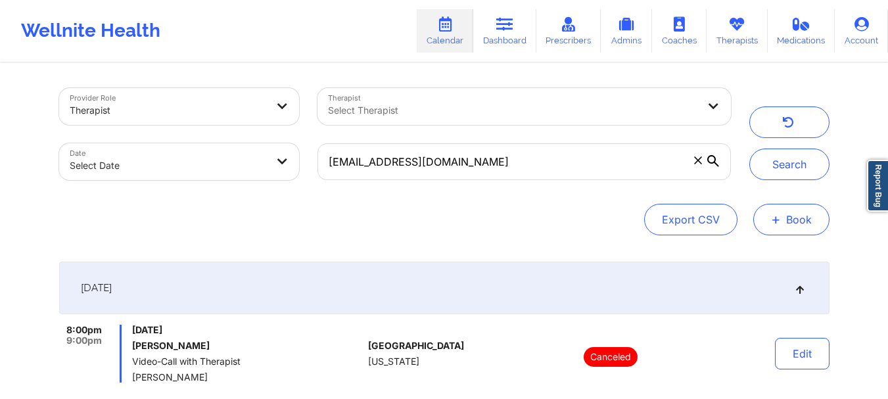
click at [801, 211] on button "+ Book" at bounding box center [791, 220] width 76 height 32
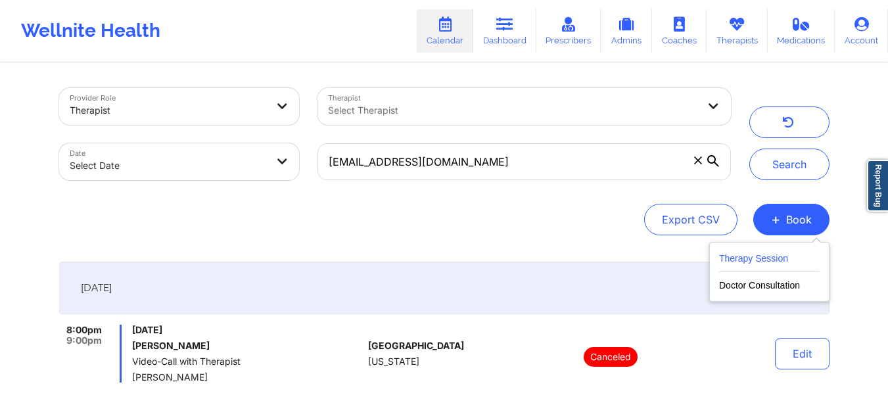
click at [755, 258] on button "Therapy Session" at bounding box center [769, 261] width 101 height 22
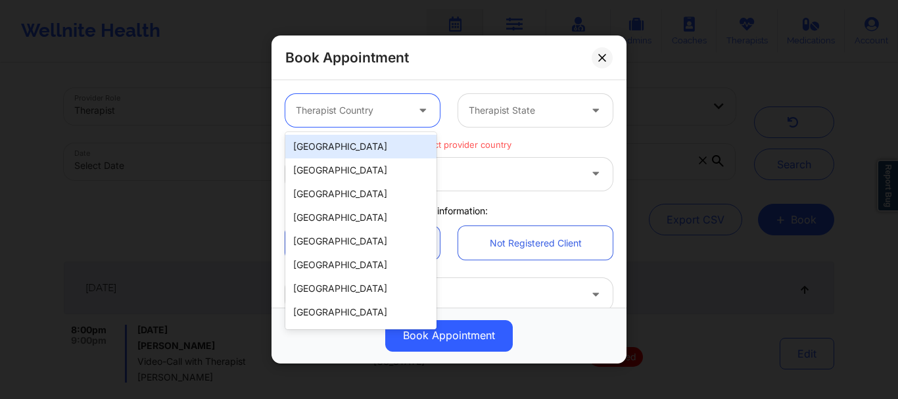
click at [379, 117] on div at bounding box center [351, 111] width 111 height 16
click at [362, 150] on div "[GEOGRAPHIC_DATA]" at bounding box center [360, 147] width 151 height 24
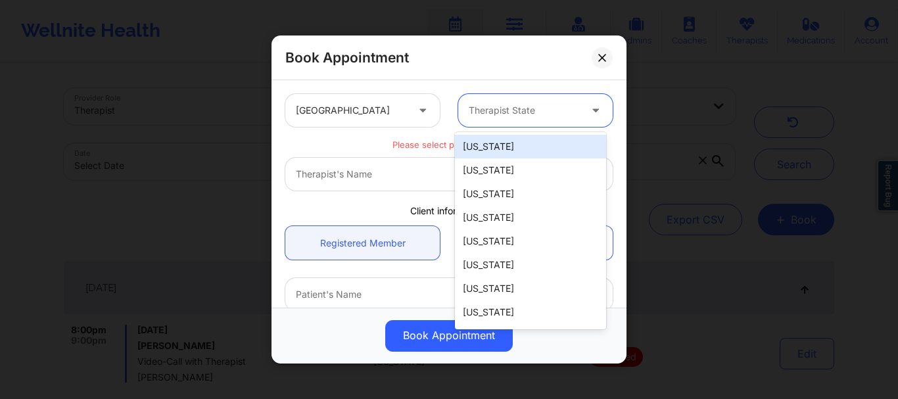
click at [503, 108] on div at bounding box center [524, 111] width 111 height 16
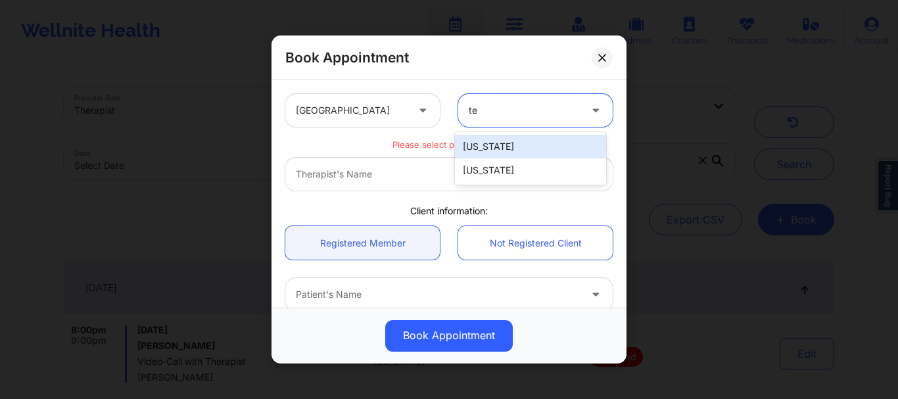
type input "tex"
click at [481, 147] on div "[US_STATE]" at bounding box center [530, 147] width 151 height 24
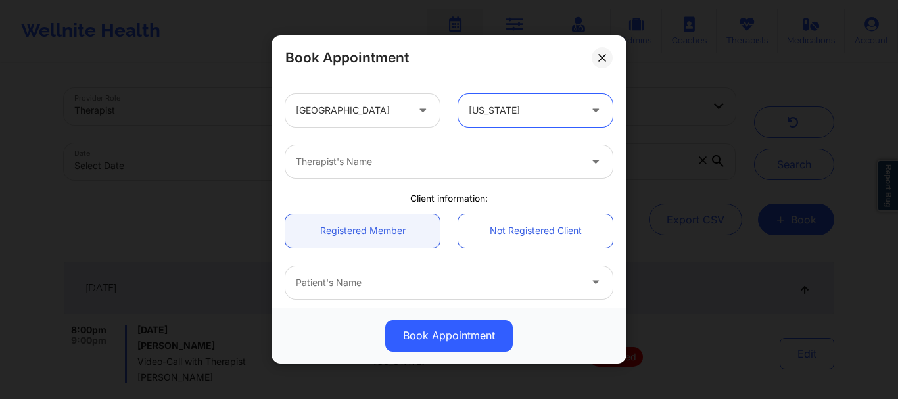
click at [408, 168] on div at bounding box center [438, 162] width 284 height 16
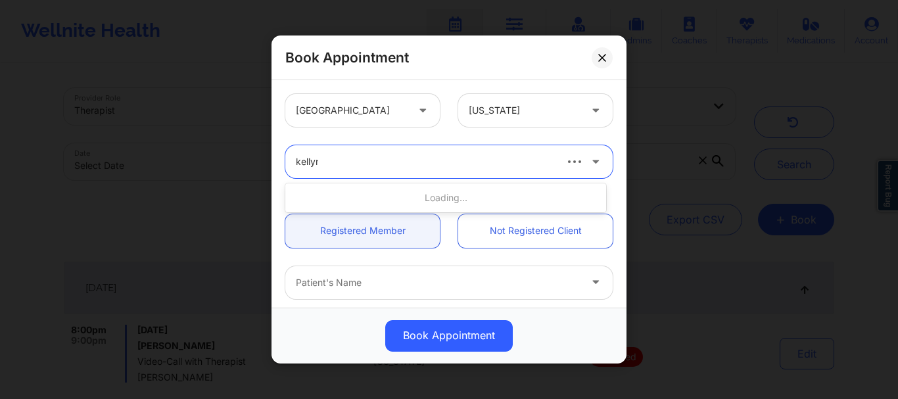
type input "kellyn"
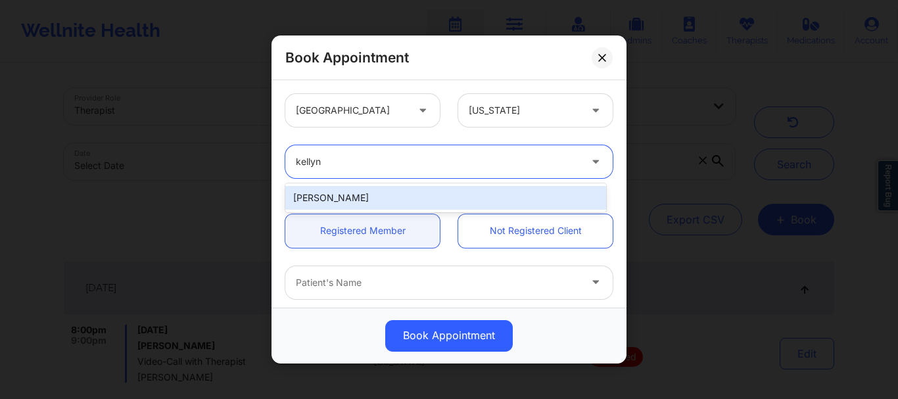
click at [383, 191] on div "[PERSON_NAME]" at bounding box center [445, 198] width 321 height 24
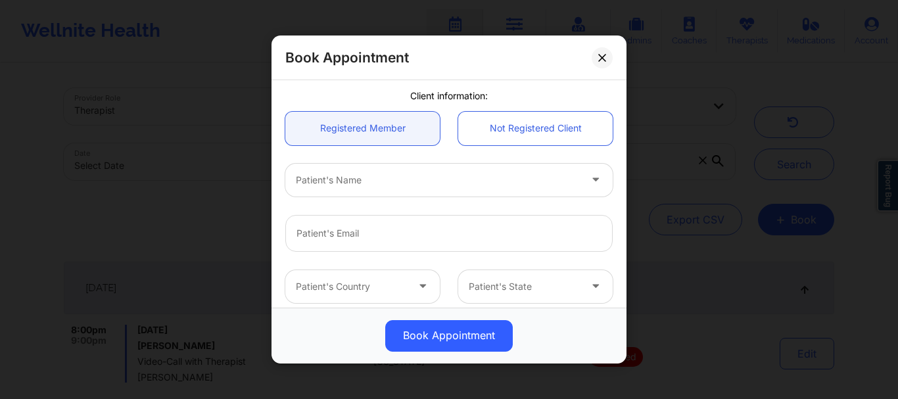
scroll to position [105, 0]
click at [388, 175] on div at bounding box center [438, 178] width 284 height 16
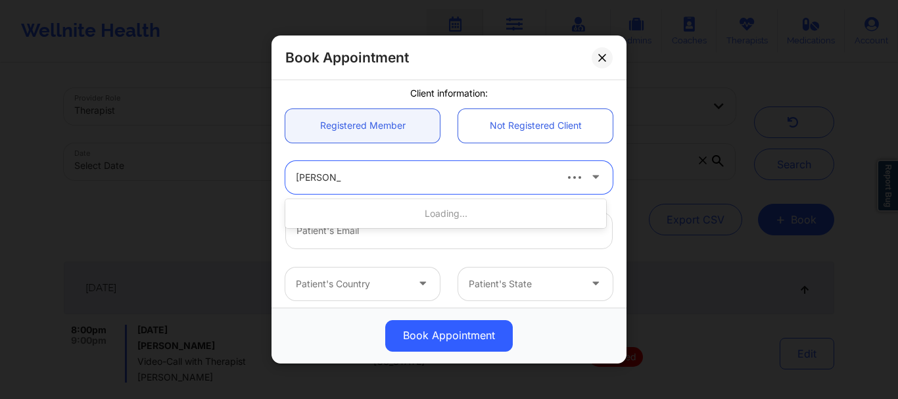
type input "[PERSON_NAME]"
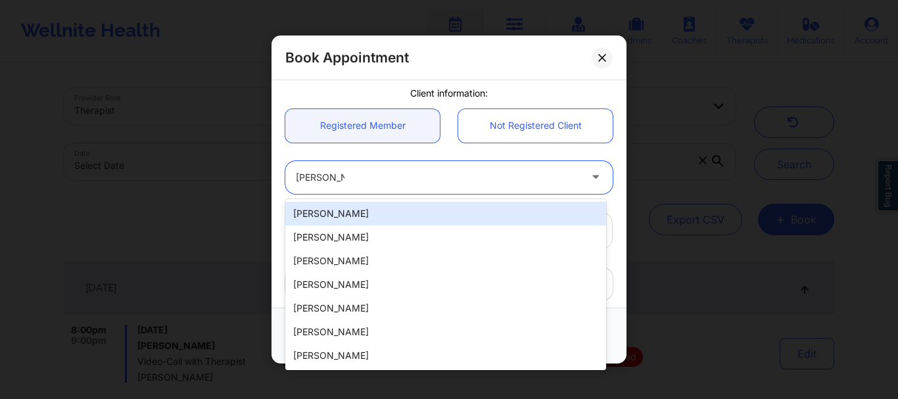
click at [379, 216] on div "[PERSON_NAME]" at bounding box center [445, 214] width 321 height 24
type input "[EMAIL_ADDRESS][DOMAIN_NAME]"
type input "[PHONE_NUMBER]"
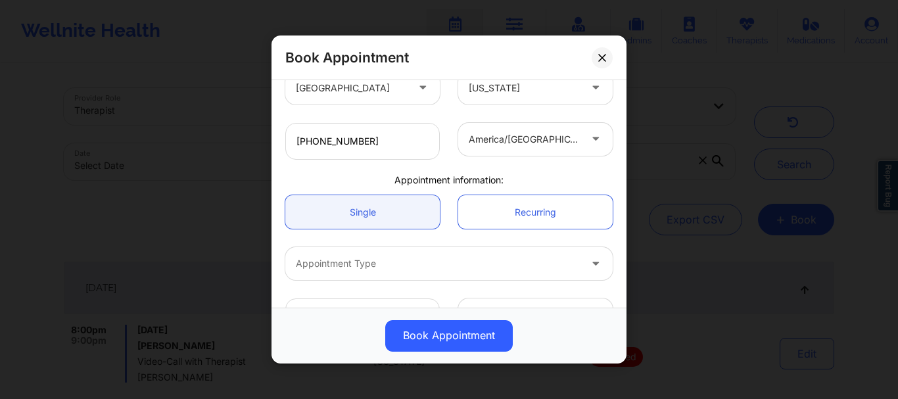
scroll to position [338, 0]
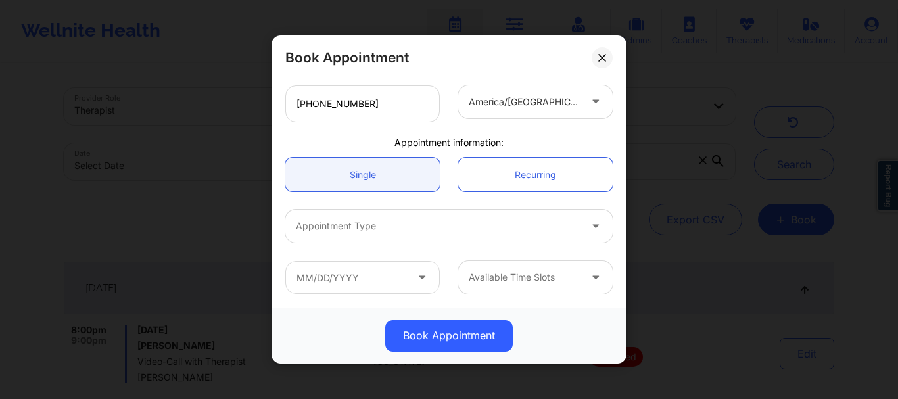
click at [365, 242] on div "Appointment Type" at bounding box center [433, 226] width 296 height 33
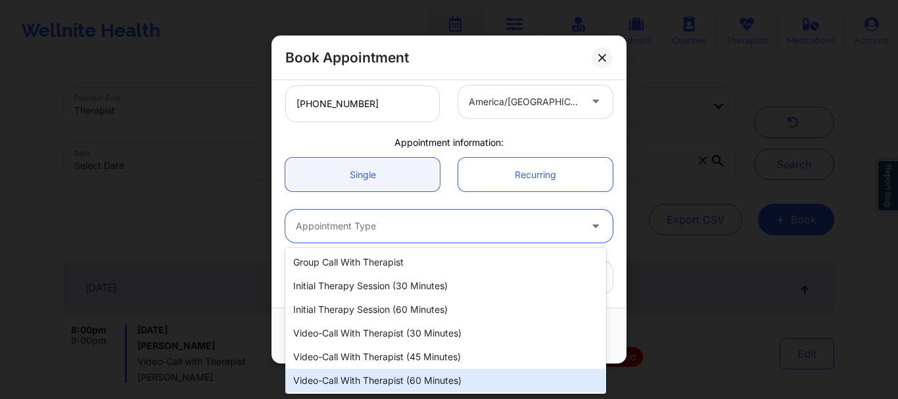
click at [391, 372] on div "Video-Call with Therapist (60 minutes)" at bounding box center [445, 381] width 321 height 24
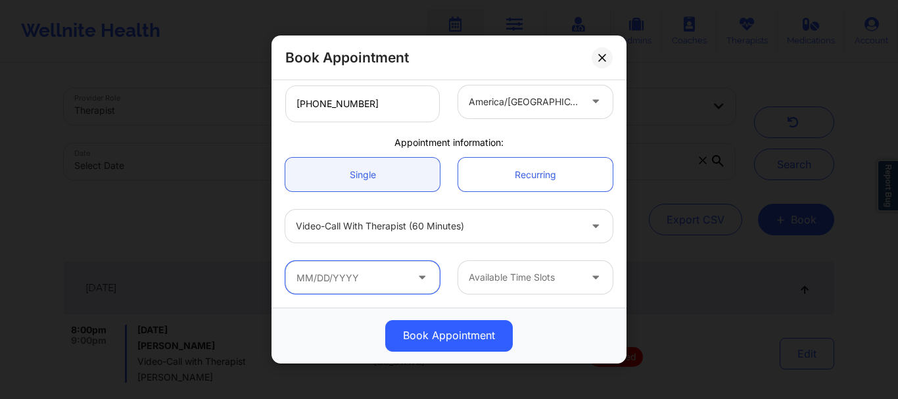
click at [356, 289] on input "text" at bounding box center [362, 277] width 154 height 33
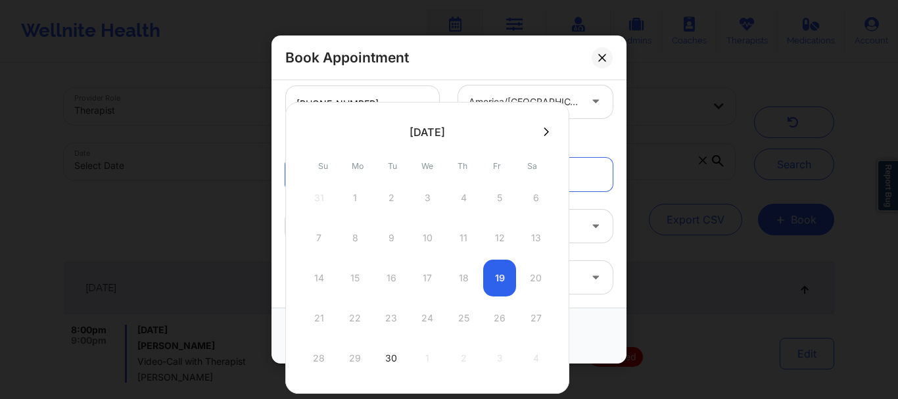
click at [460, 316] on div "21 22 23 24 25 26 27" at bounding box center [427, 318] width 250 height 37
click at [390, 357] on div "30" at bounding box center [391, 358] width 33 height 37
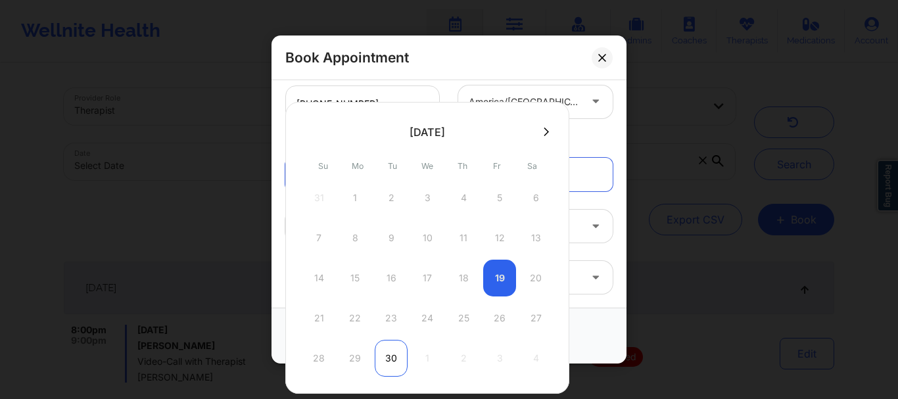
type input "[DATE]"
